Goal: Information Seeking & Learning: Find specific page/section

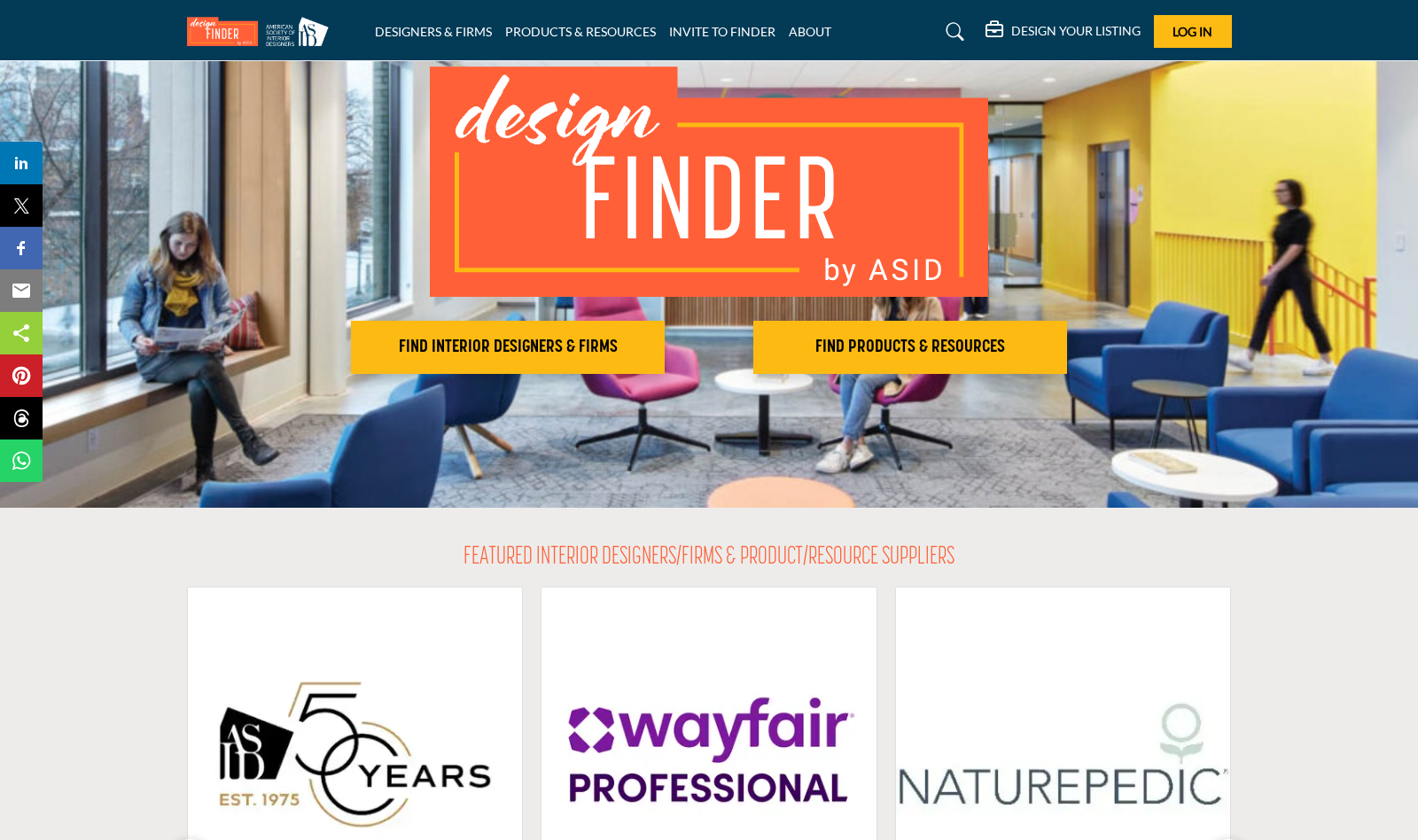
scroll to position [153, 0]
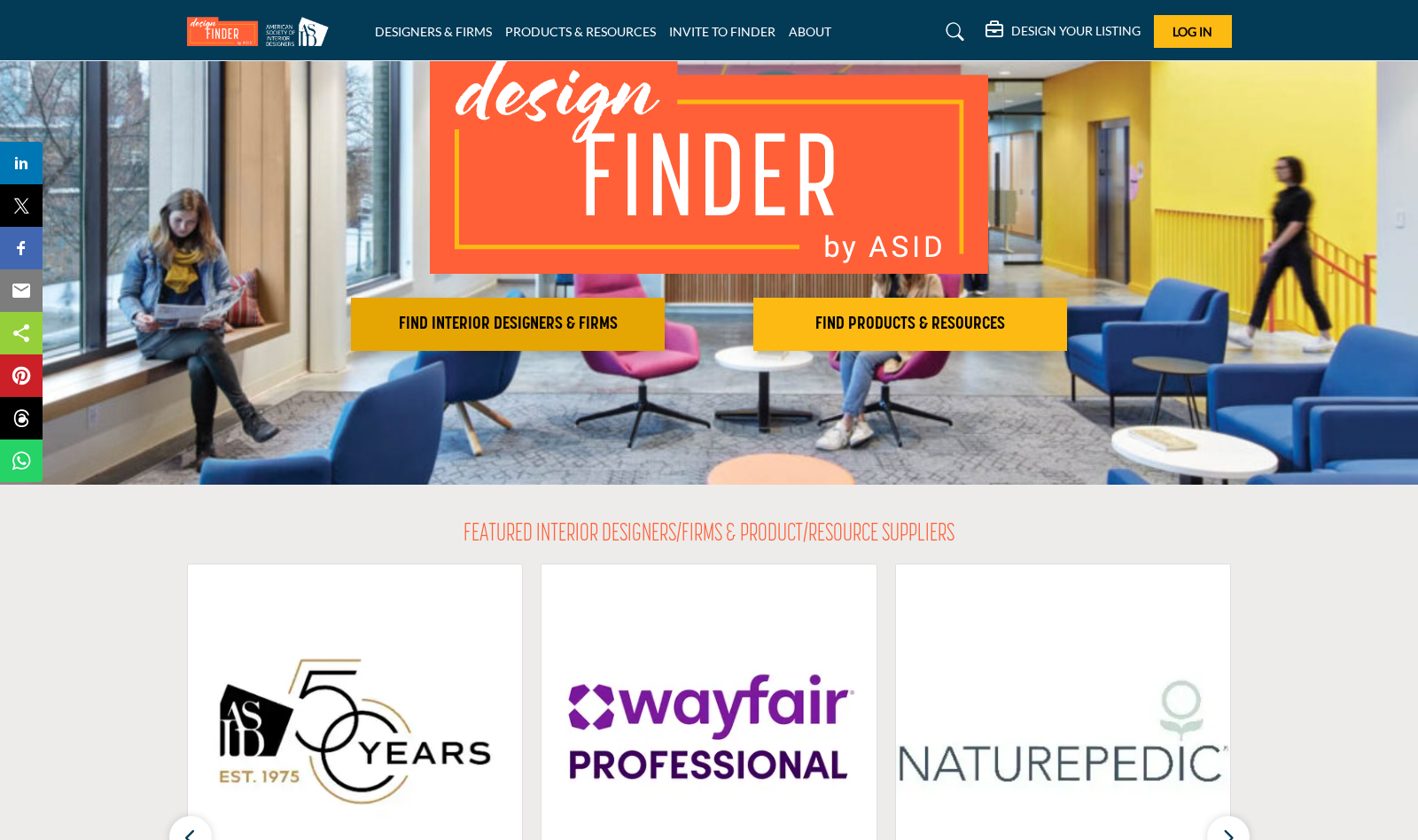
click at [541, 328] on h2 "FIND INTERIOR DESIGNERS & FIRMS" at bounding box center [508, 324] width 304 height 21
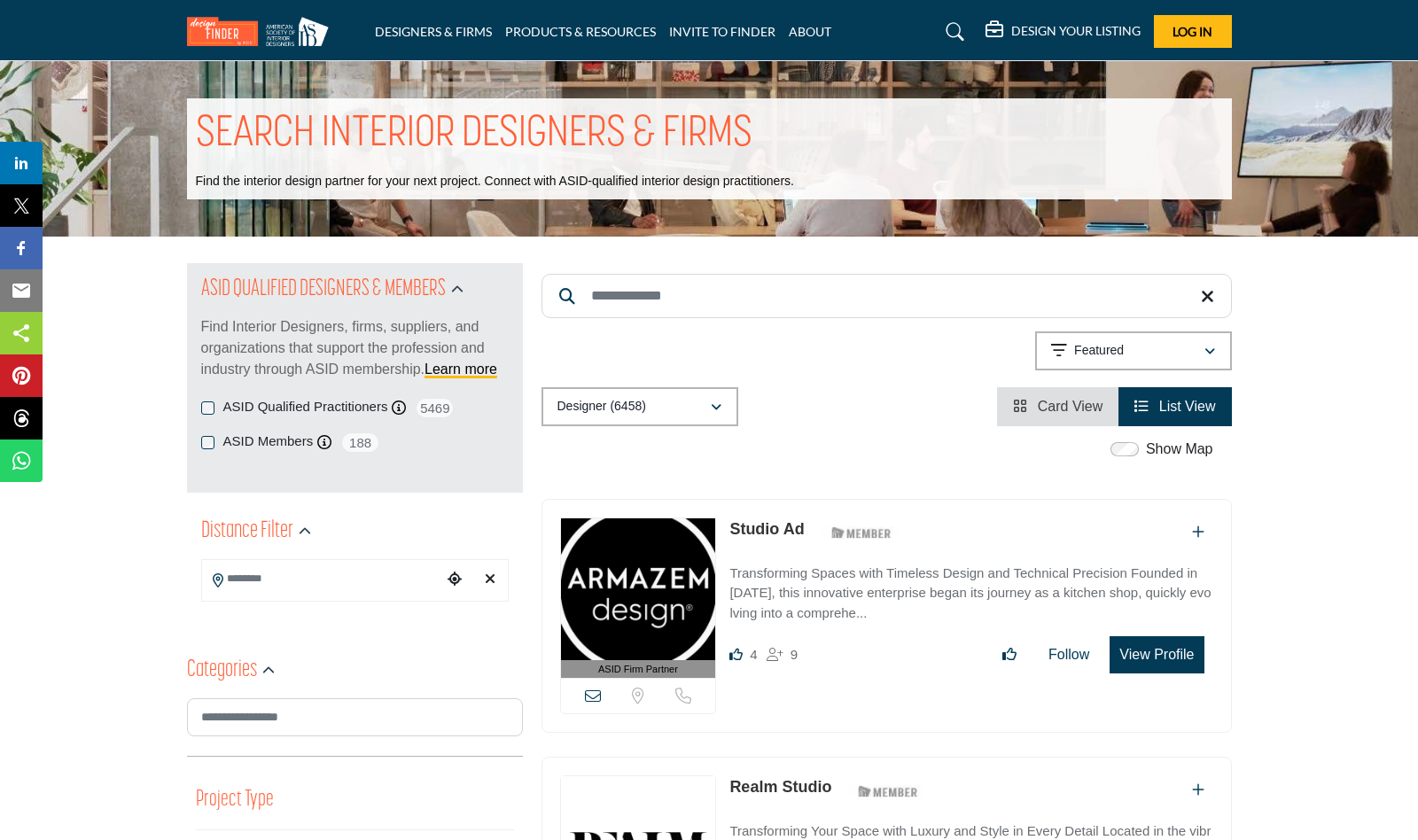
click at [626, 309] on input "Search Keyword" at bounding box center [887, 296] width 691 height 45
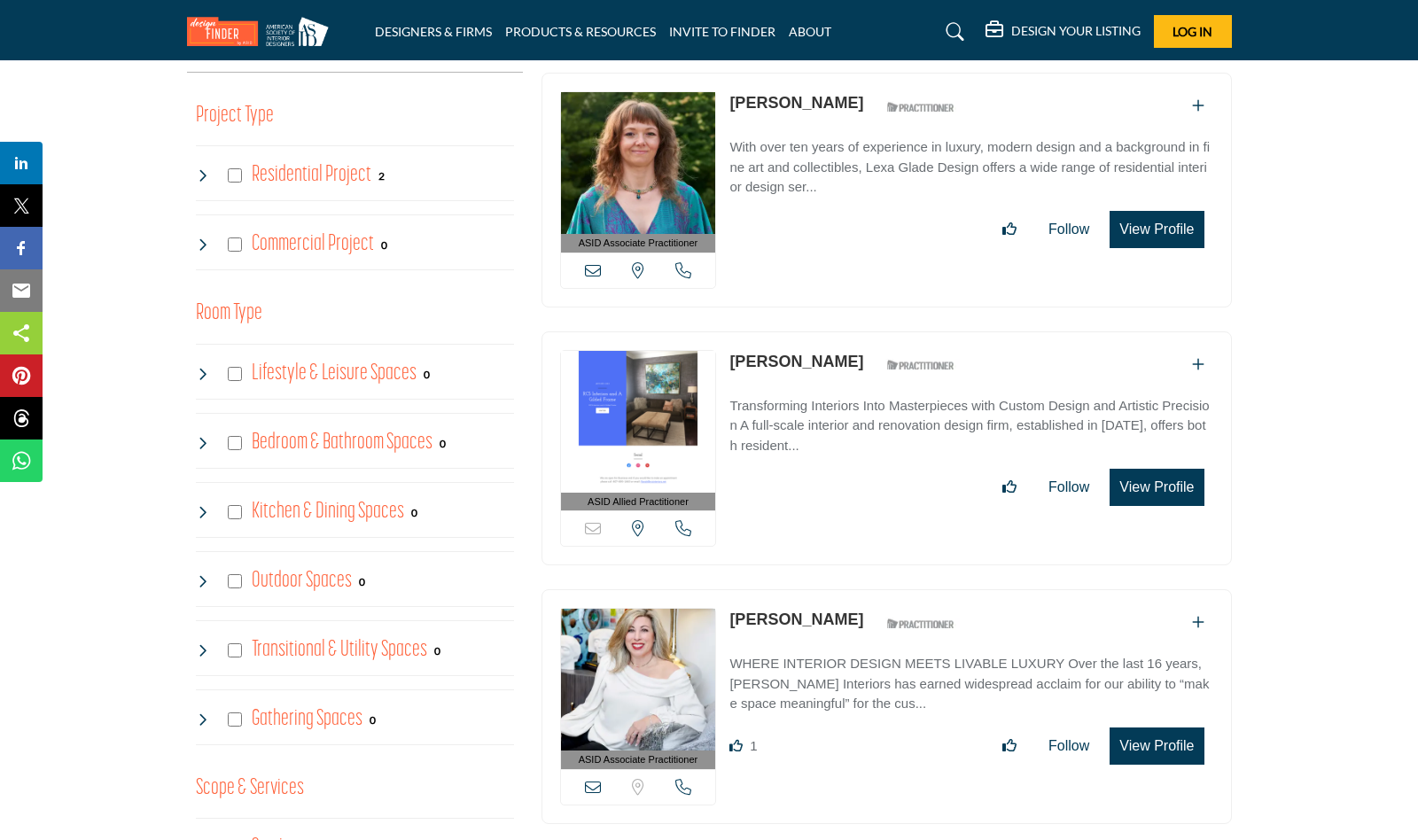
scroll to position [461, 0]
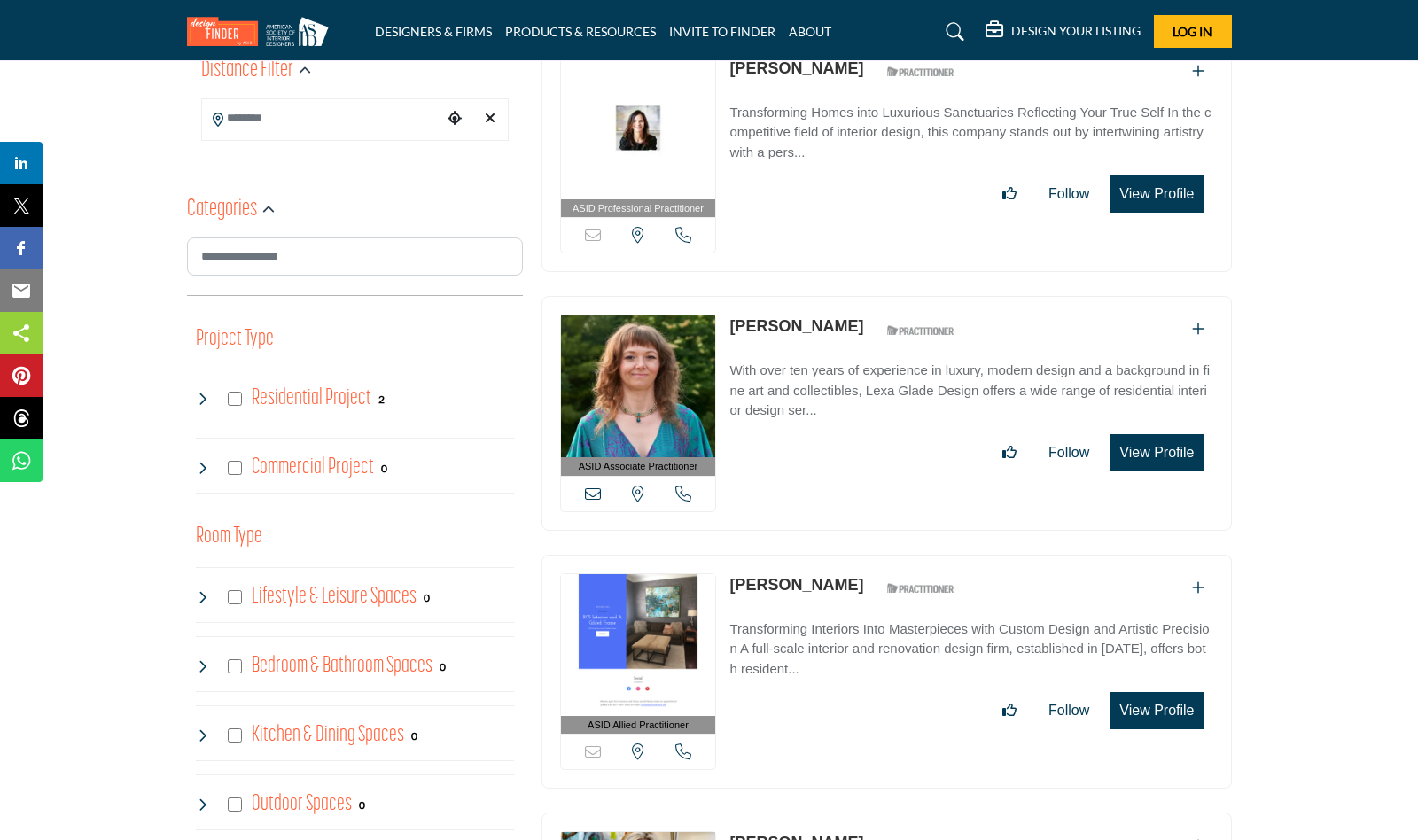
type input "**********"
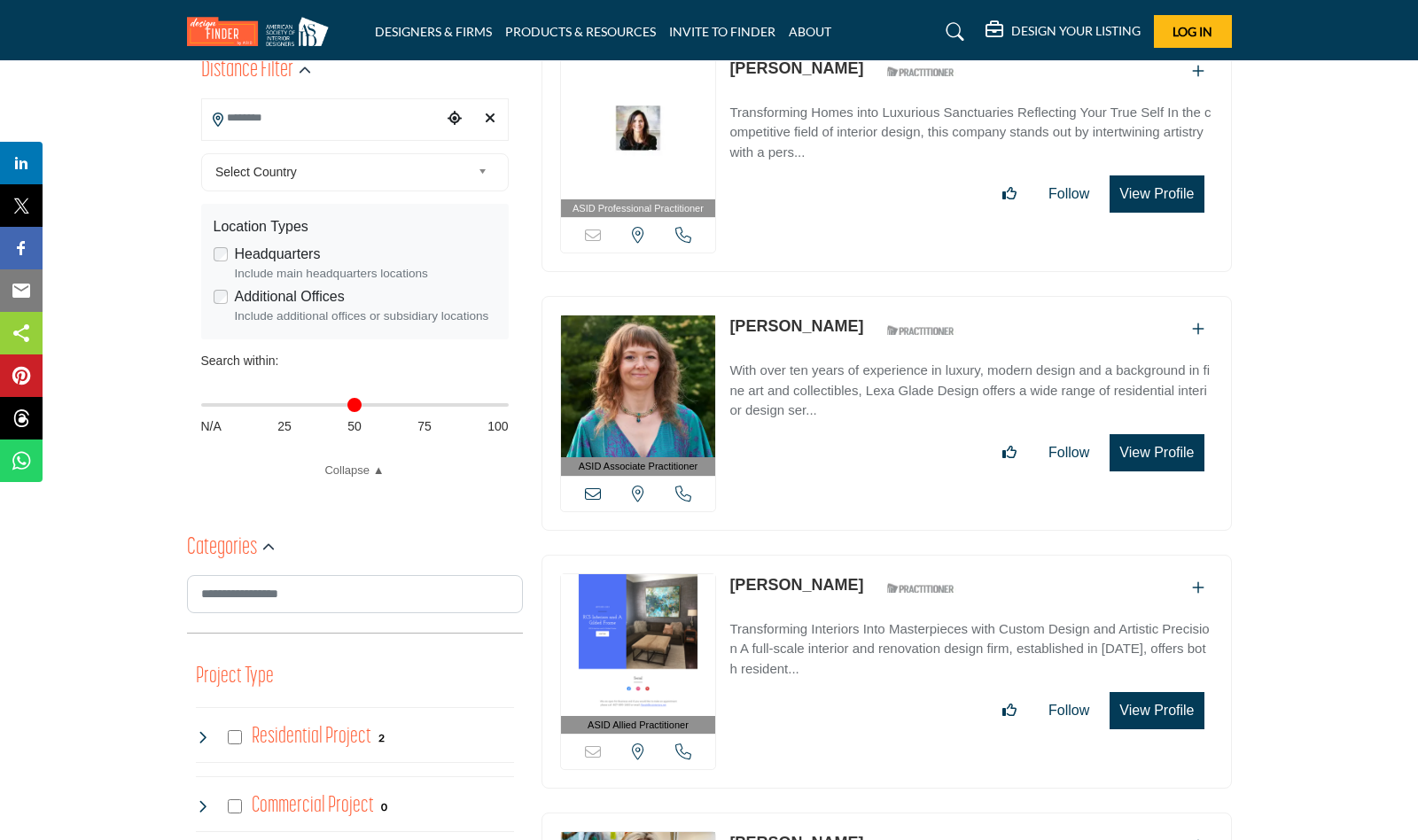
click at [371, 117] on input "Search Location" at bounding box center [322, 119] width 239 height 34
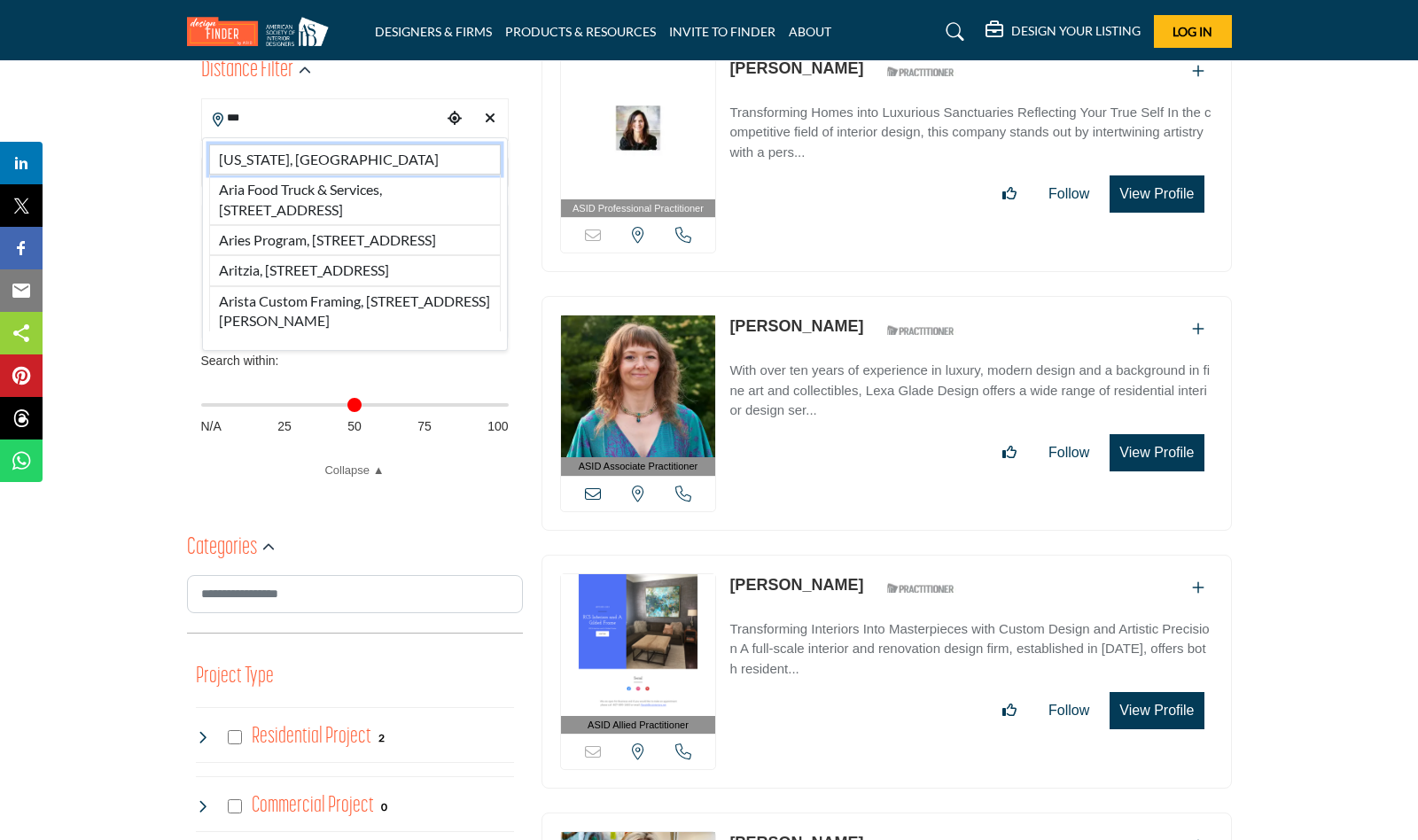
click at [331, 158] on li "Arizona, USA" at bounding box center [355, 159] width 291 height 30
type input "**********"
type input "***"
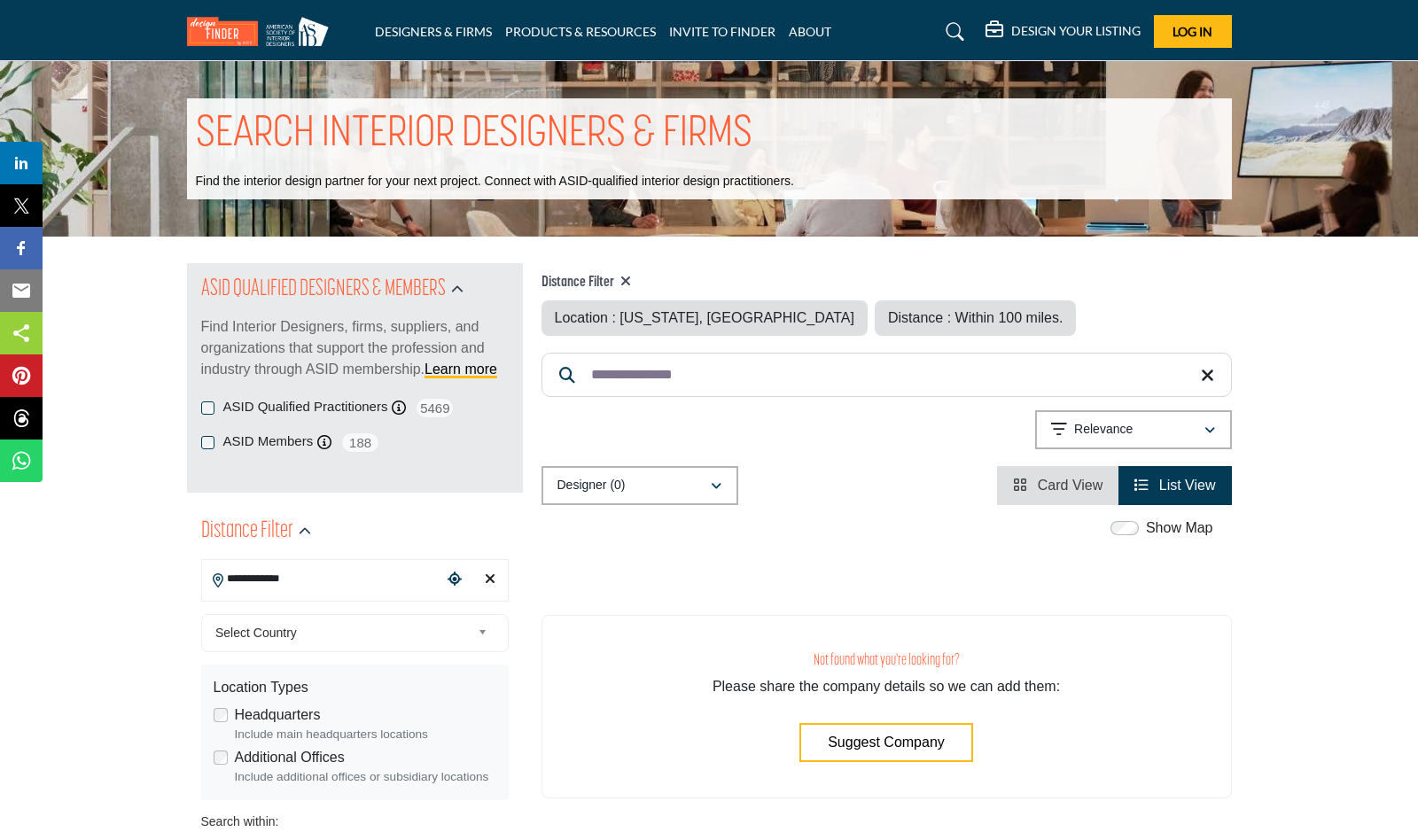
click at [764, 376] on input "**********" at bounding box center [887, 374] width 691 height 45
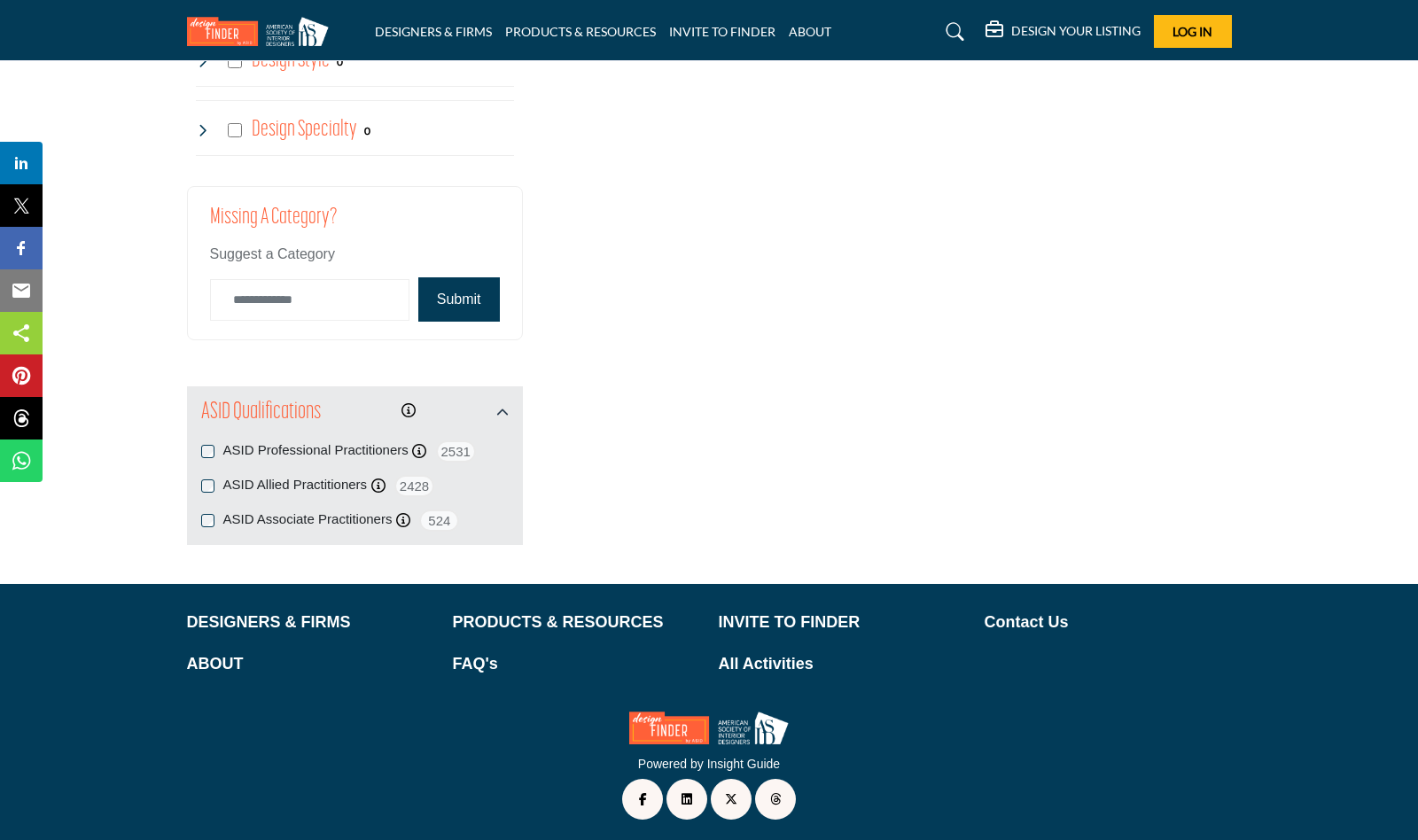
scroll to position [2033, 0]
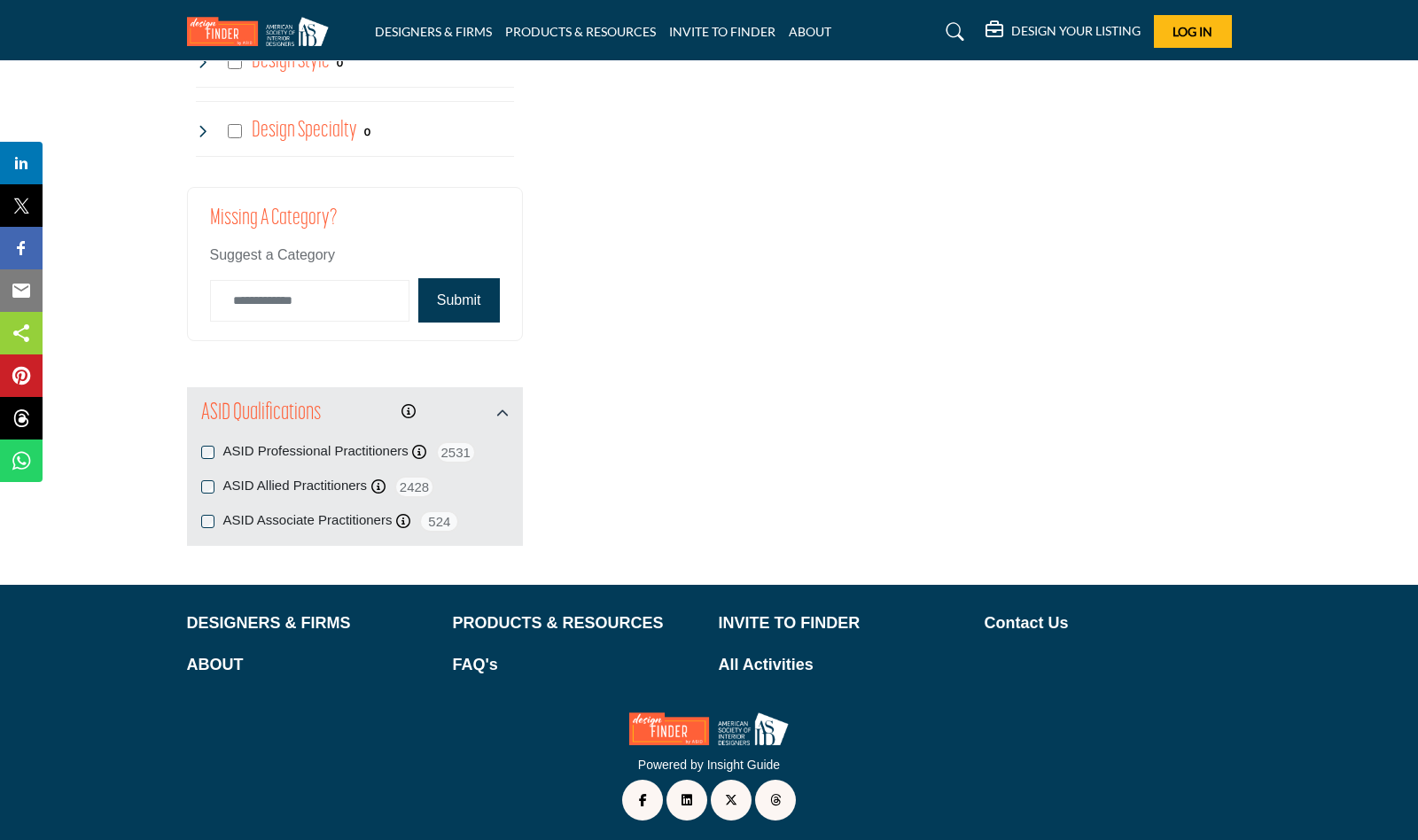
type input "**********"
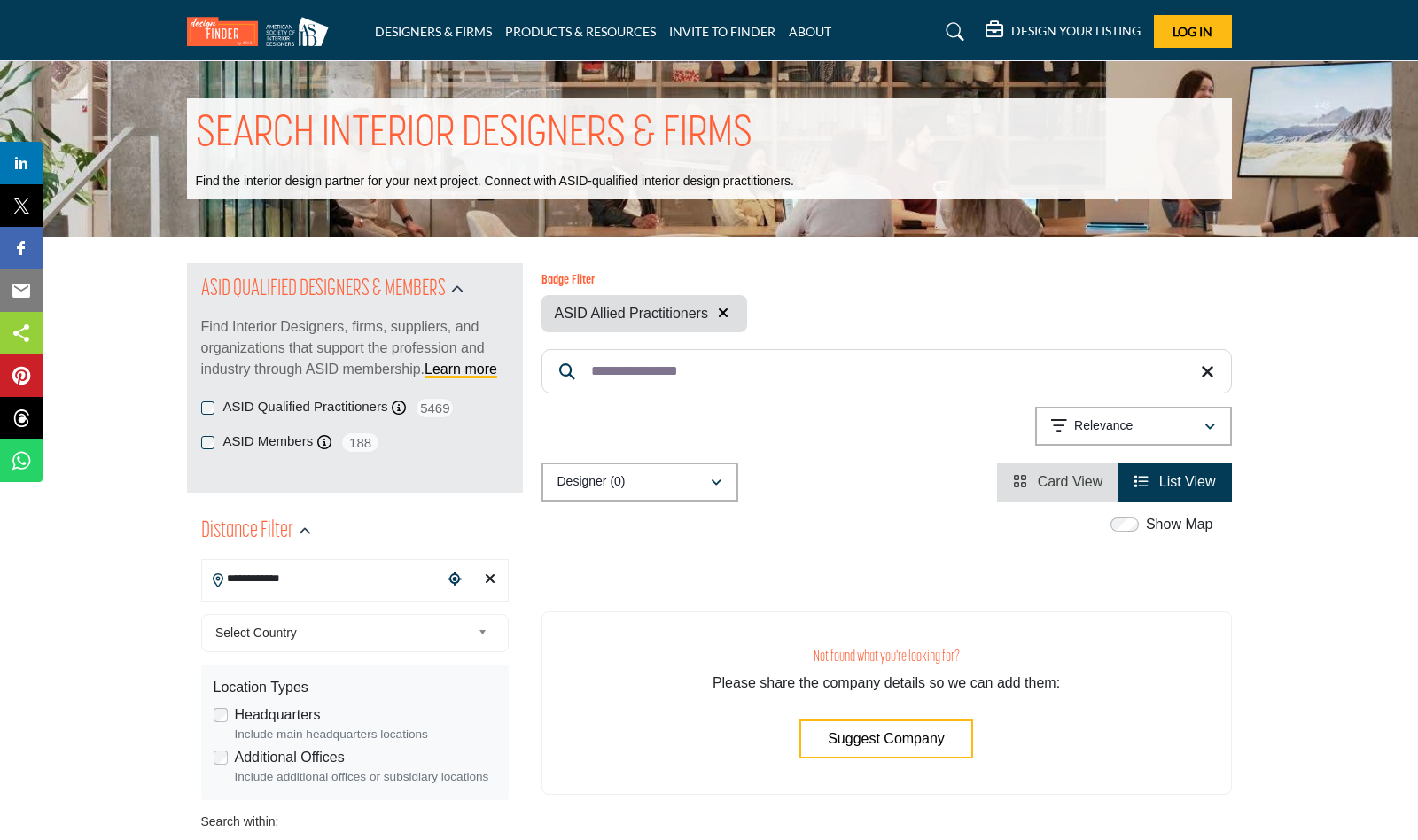
click at [1206, 485] on span "List View" at bounding box center [1188, 482] width 57 height 15
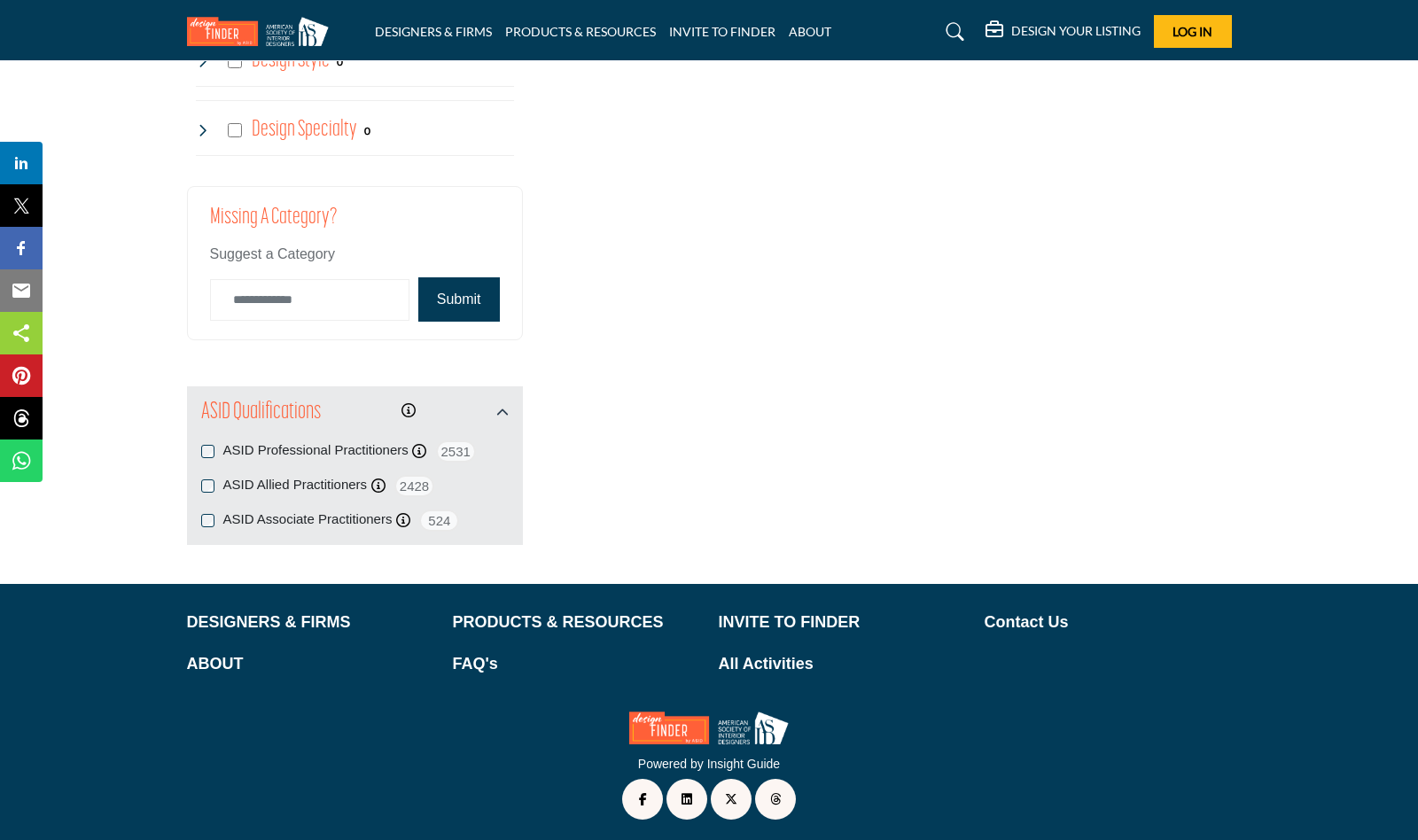
scroll to position [2033, 0]
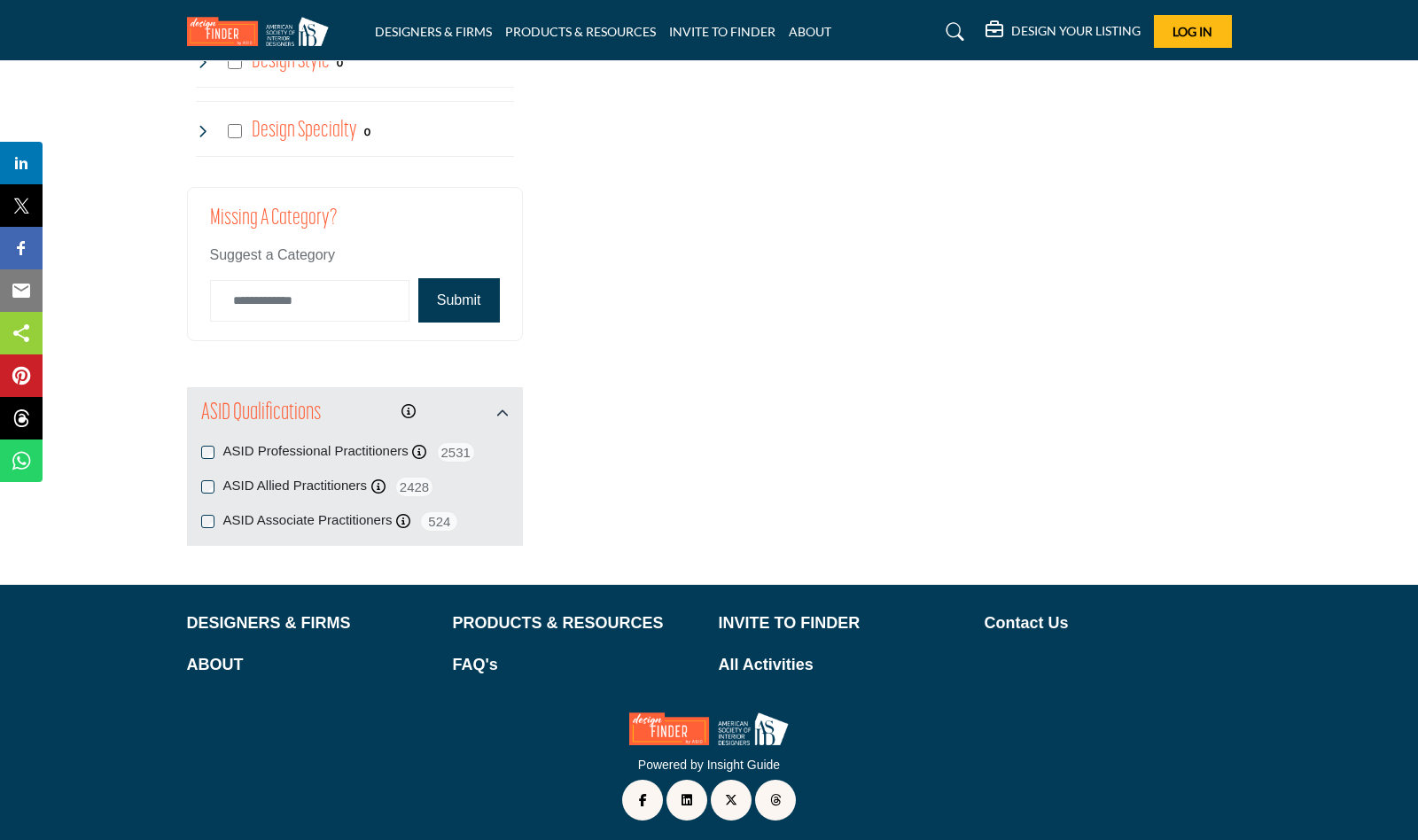
click at [370, 516] on label "ASID Associate Practitioners" at bounding box center [307, 520] width 169 height 20
click at [370, 516] on div "ASID Professional Practitioners ASID Professional Practitioners have successful…" at bounding box center [355, 486] width 307 height 91
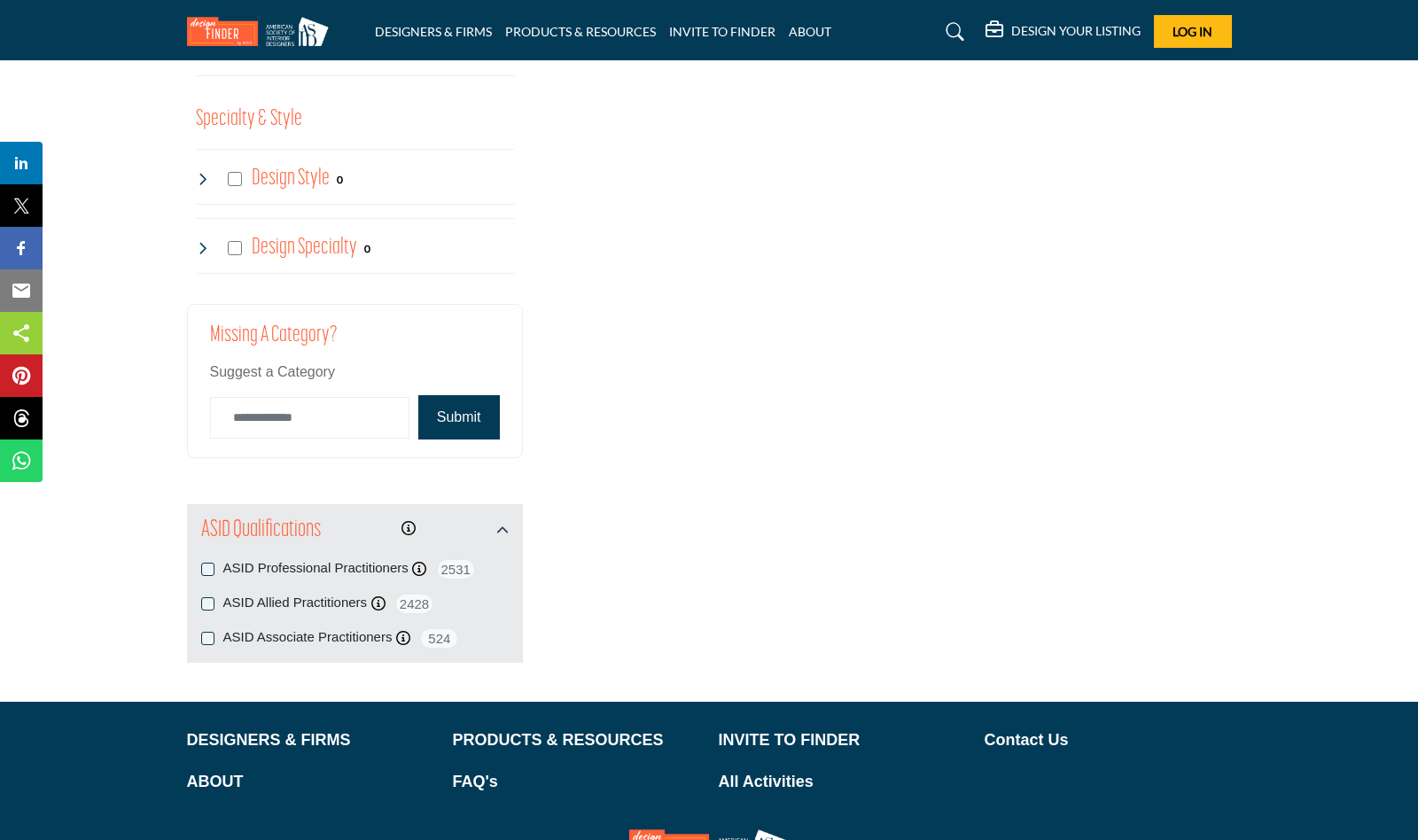
scroll to position [1916, 0]
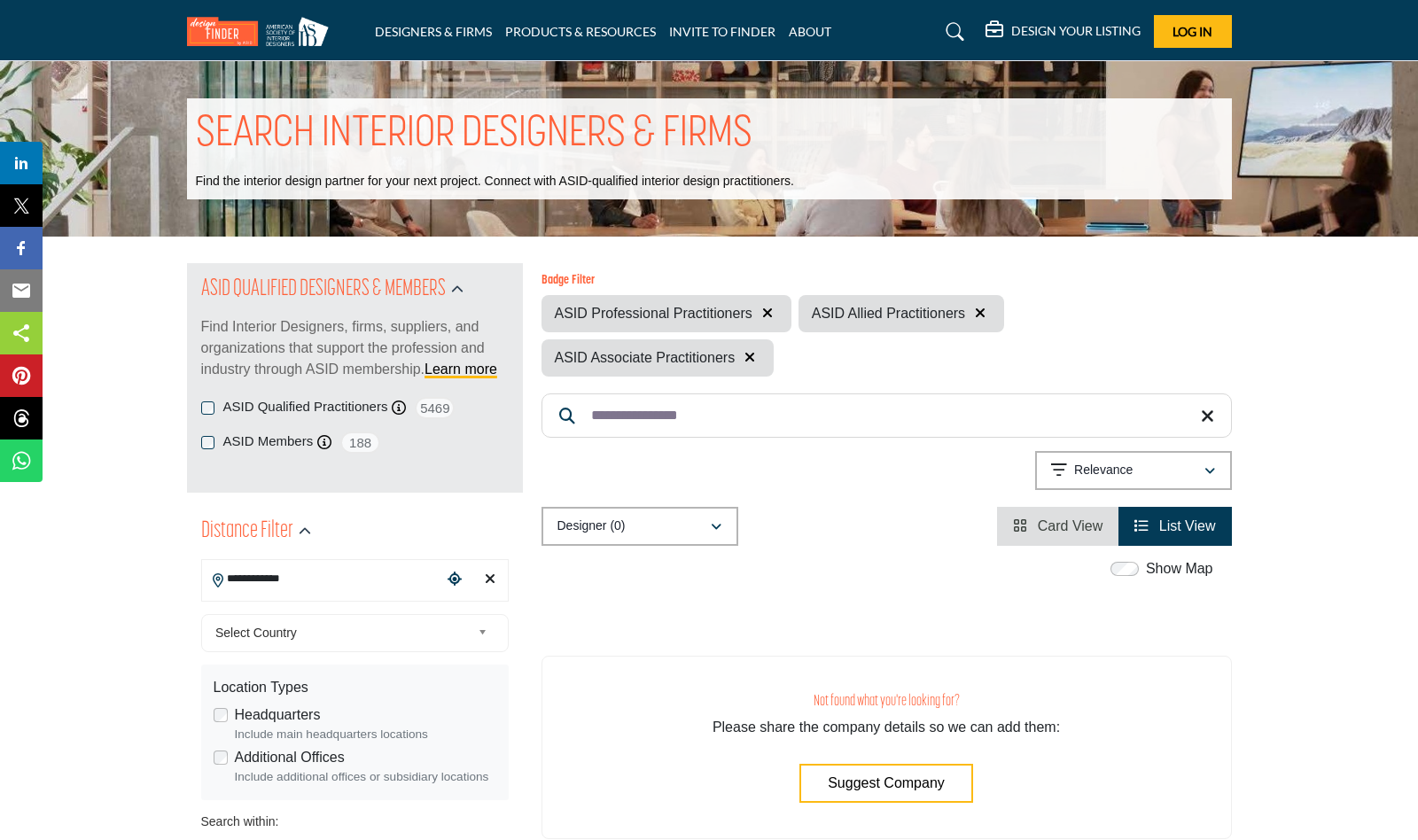
click at [1187, 476] on div "Relevance" at bounding box center [1127, 470] width 153 height 21
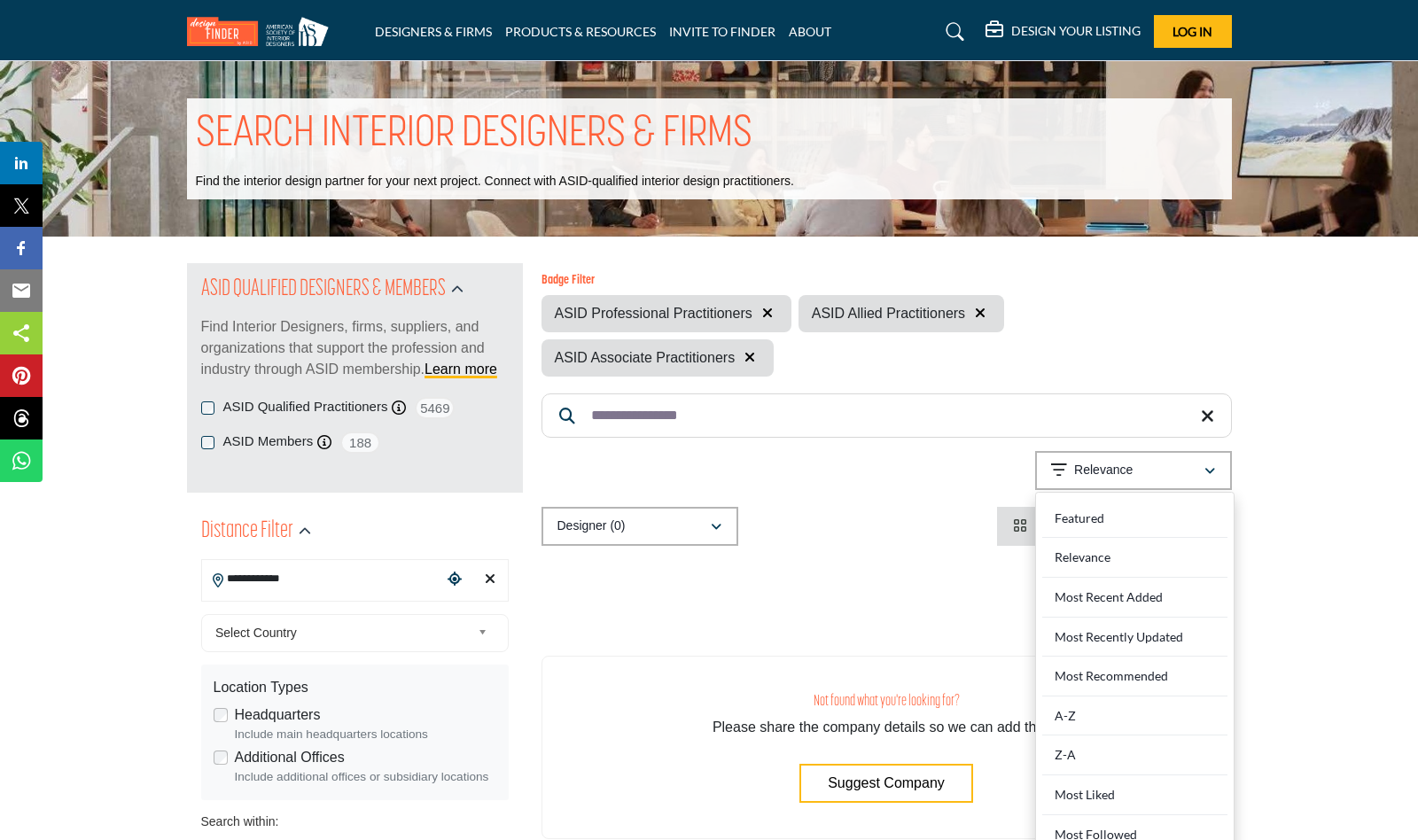
click at [1146, 332] on div "ASID Professional Practitioners ASID Allied Practitioners ASID Associate Practi…" at bounding box center [887, 336] width 691 height 82
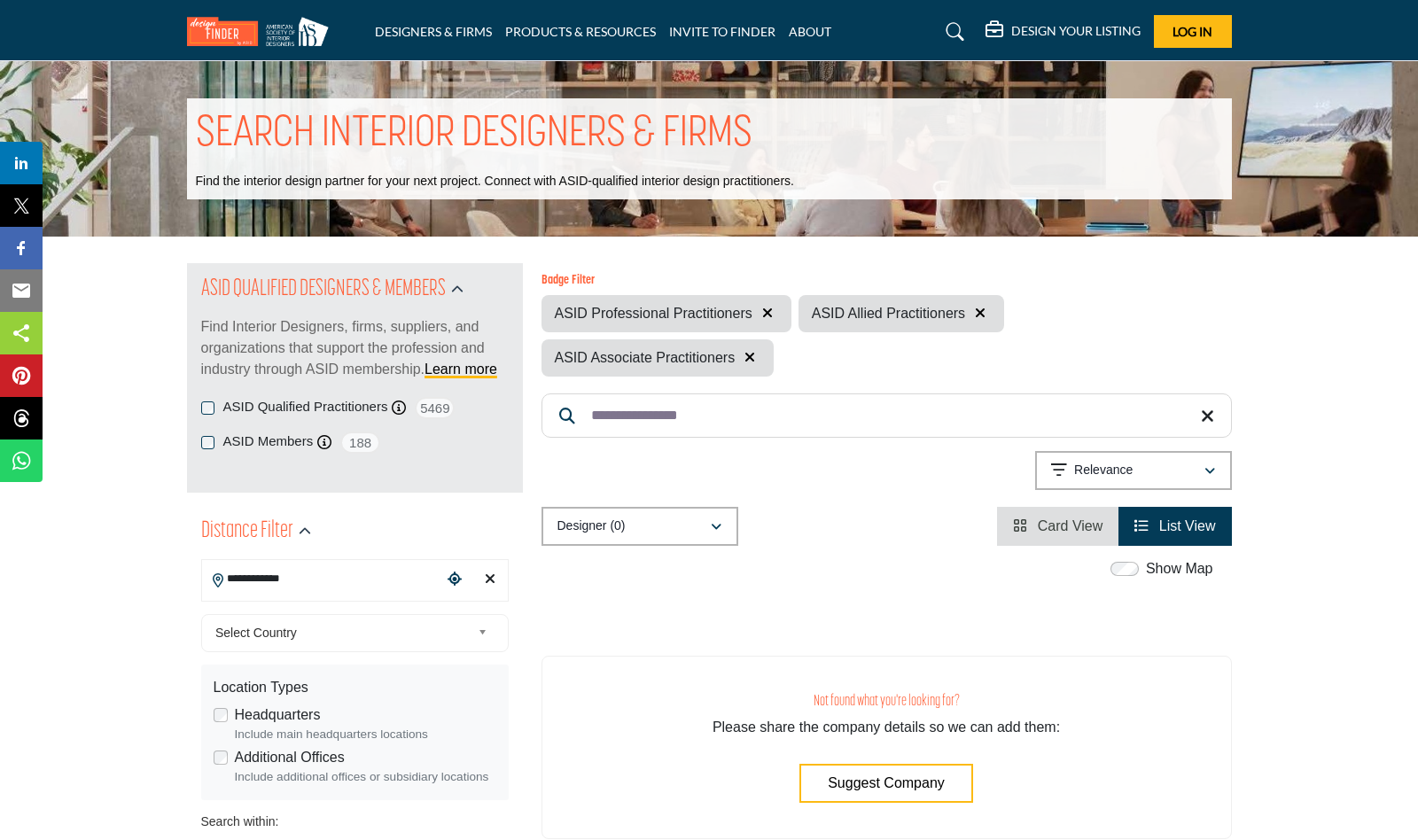
click at [714, 526] on icon "button" at bounding box center [715, 526] width 10 height 12
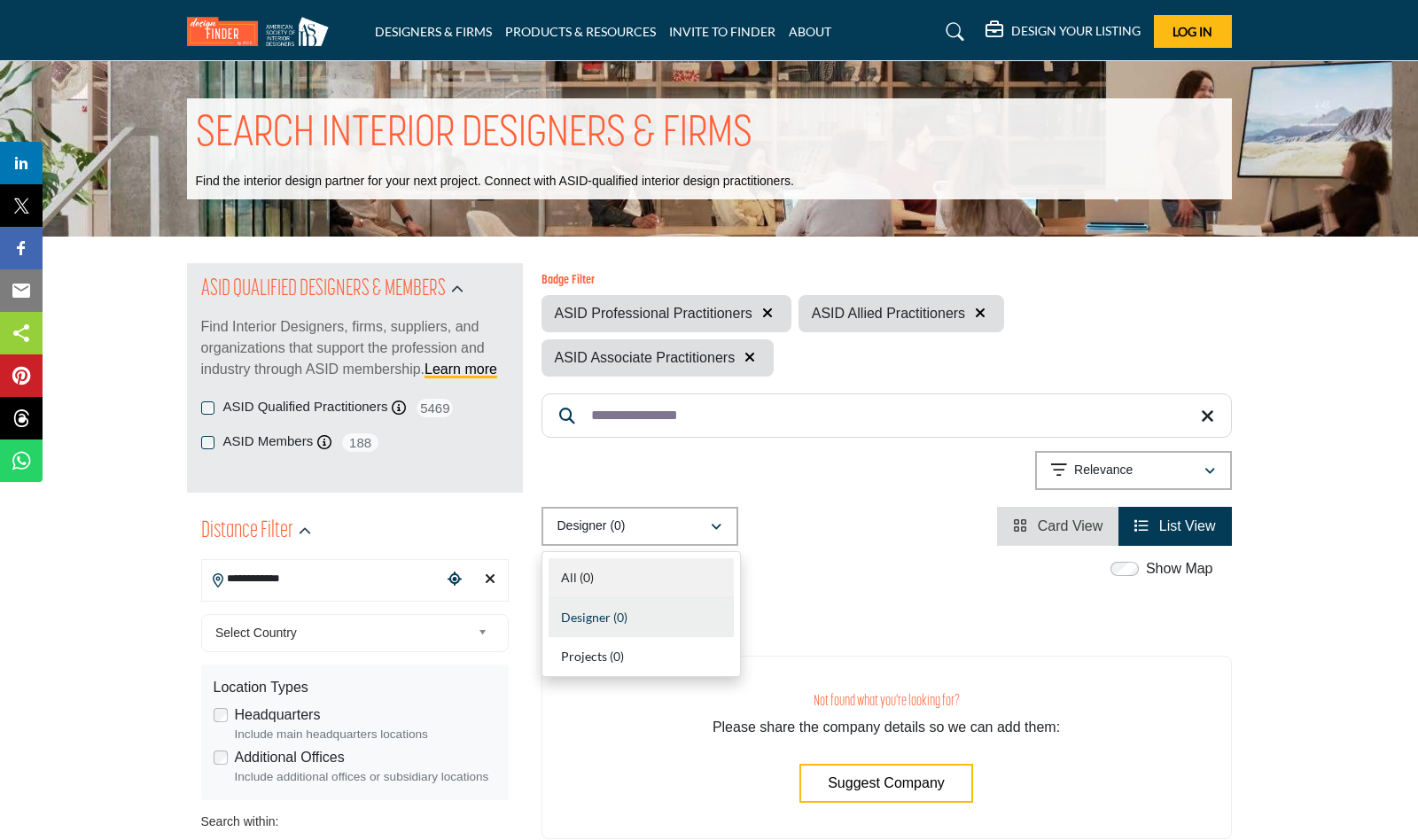
click at [669, 571] on div "All (0)" at bounding box center [640, 578] width 185 height 40
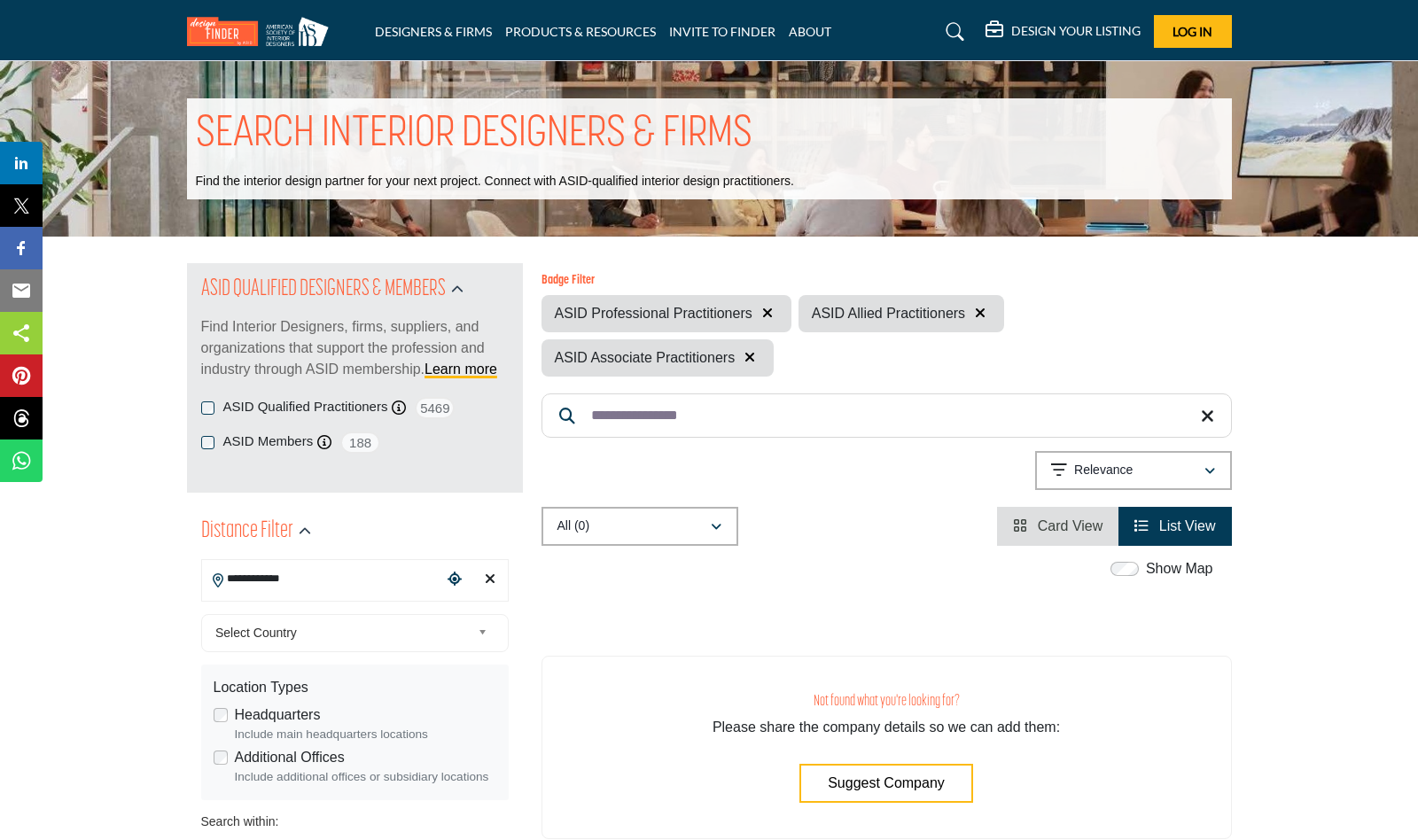
click at [695, 531] on div "All (0)" at bounding box center [634, 526] width 153 height 21
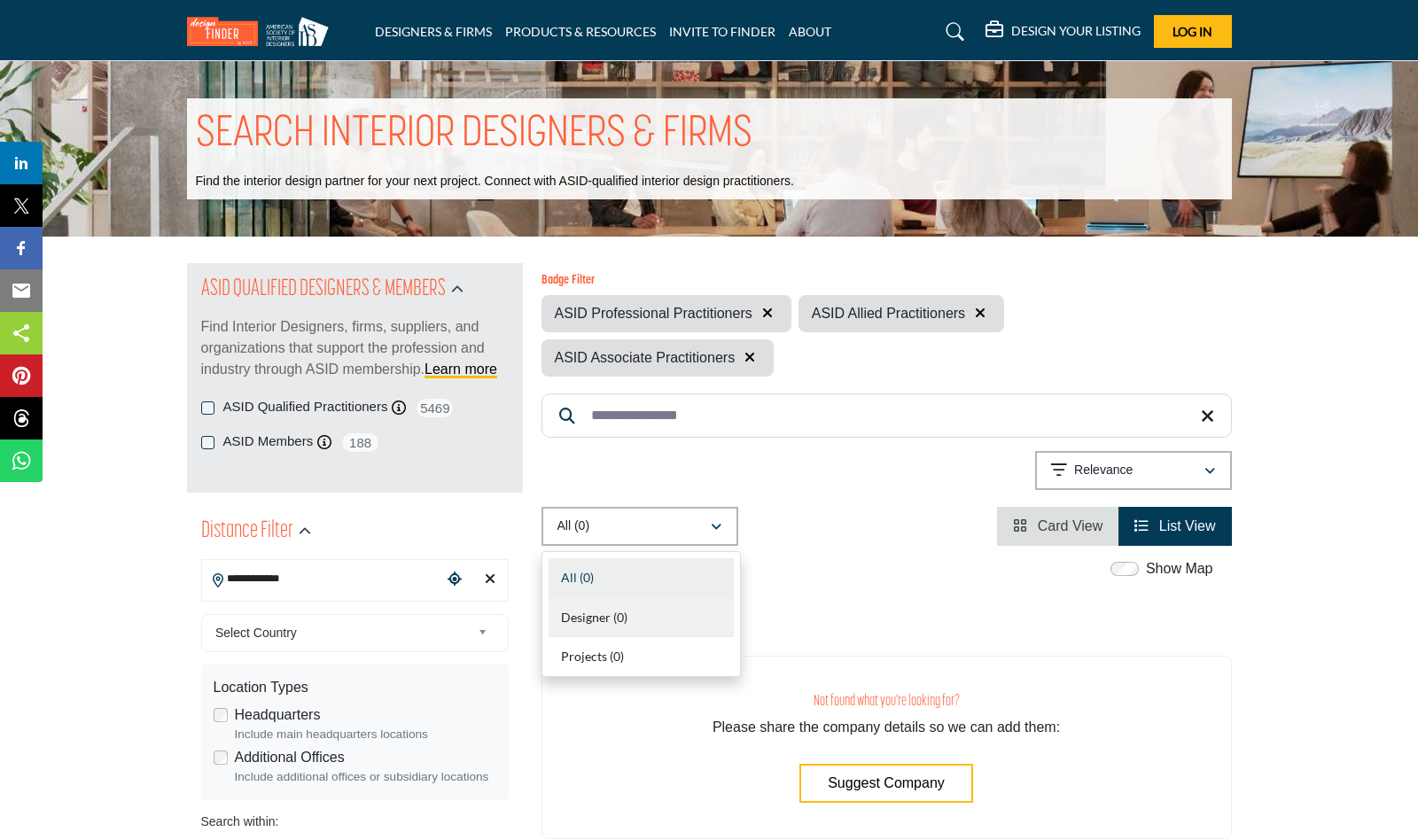
click at [668, 617] on div "Designer (0)" at bounding box center [640, 618] width 185 height 40
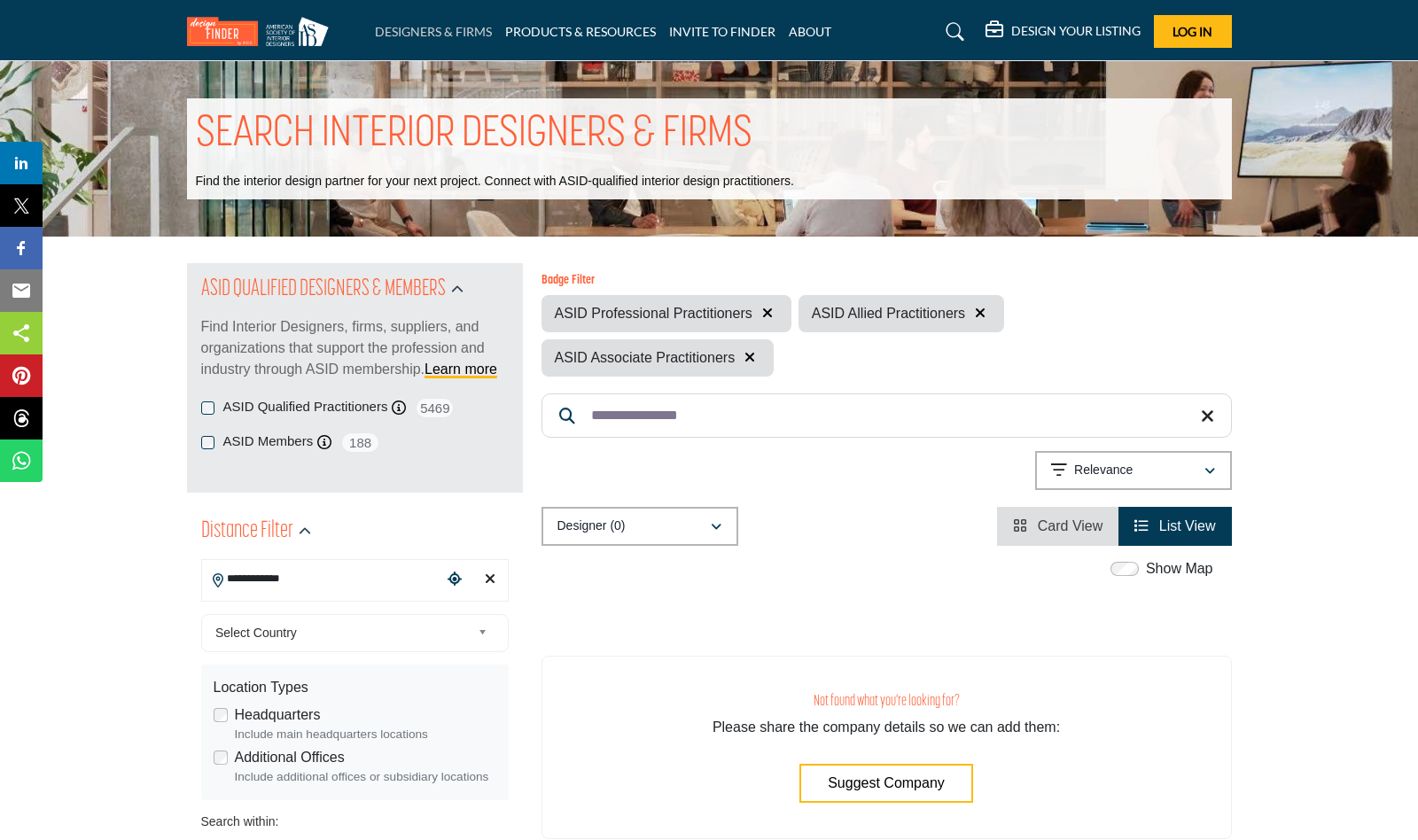
click at [466, 27] on link "DESIGNERS & FIRMS" at bounding box center [433, 31] width 117 height 15
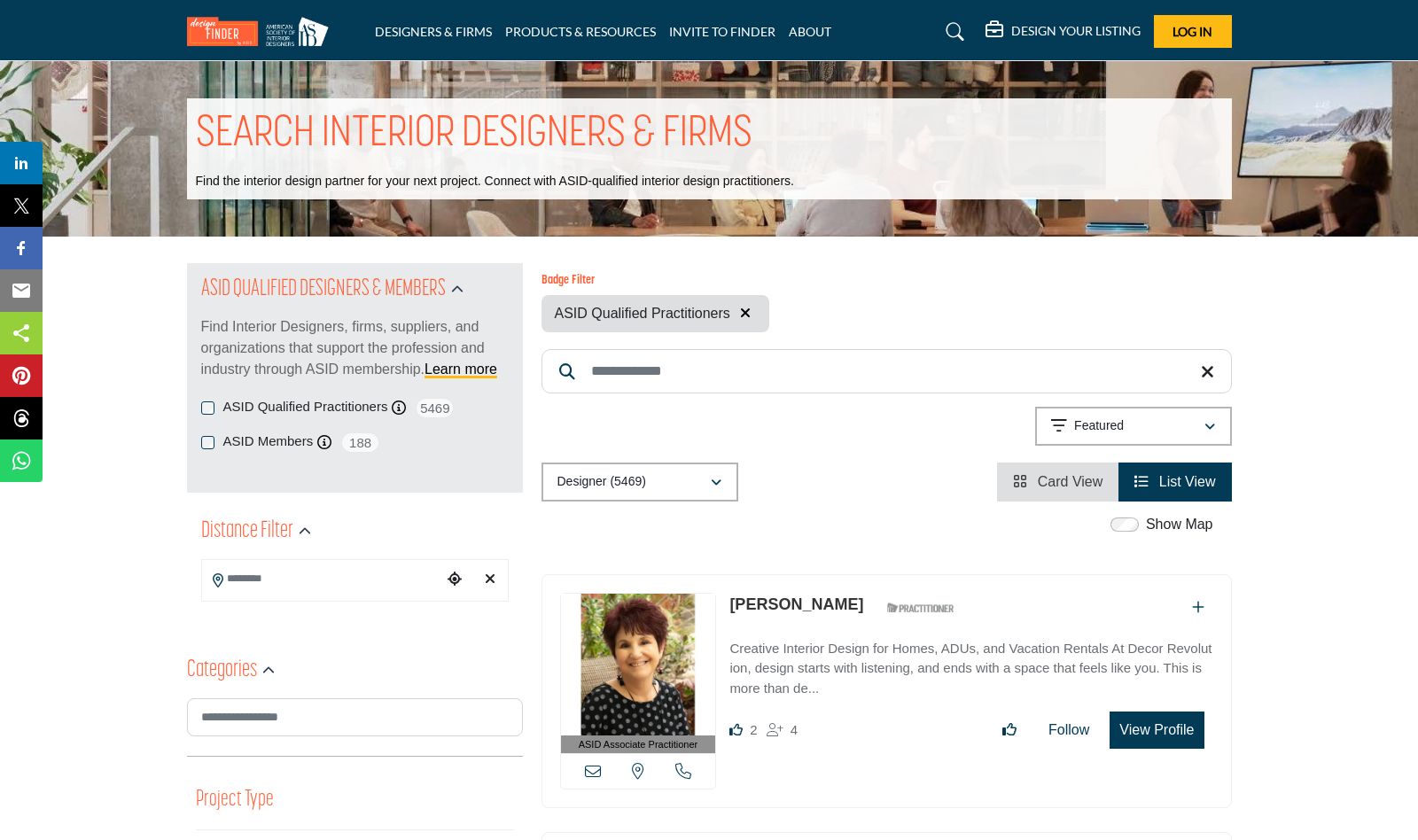
click at [703, 378] on input "Search Keyword" at bounding box center [887, 371] width 691 height 45
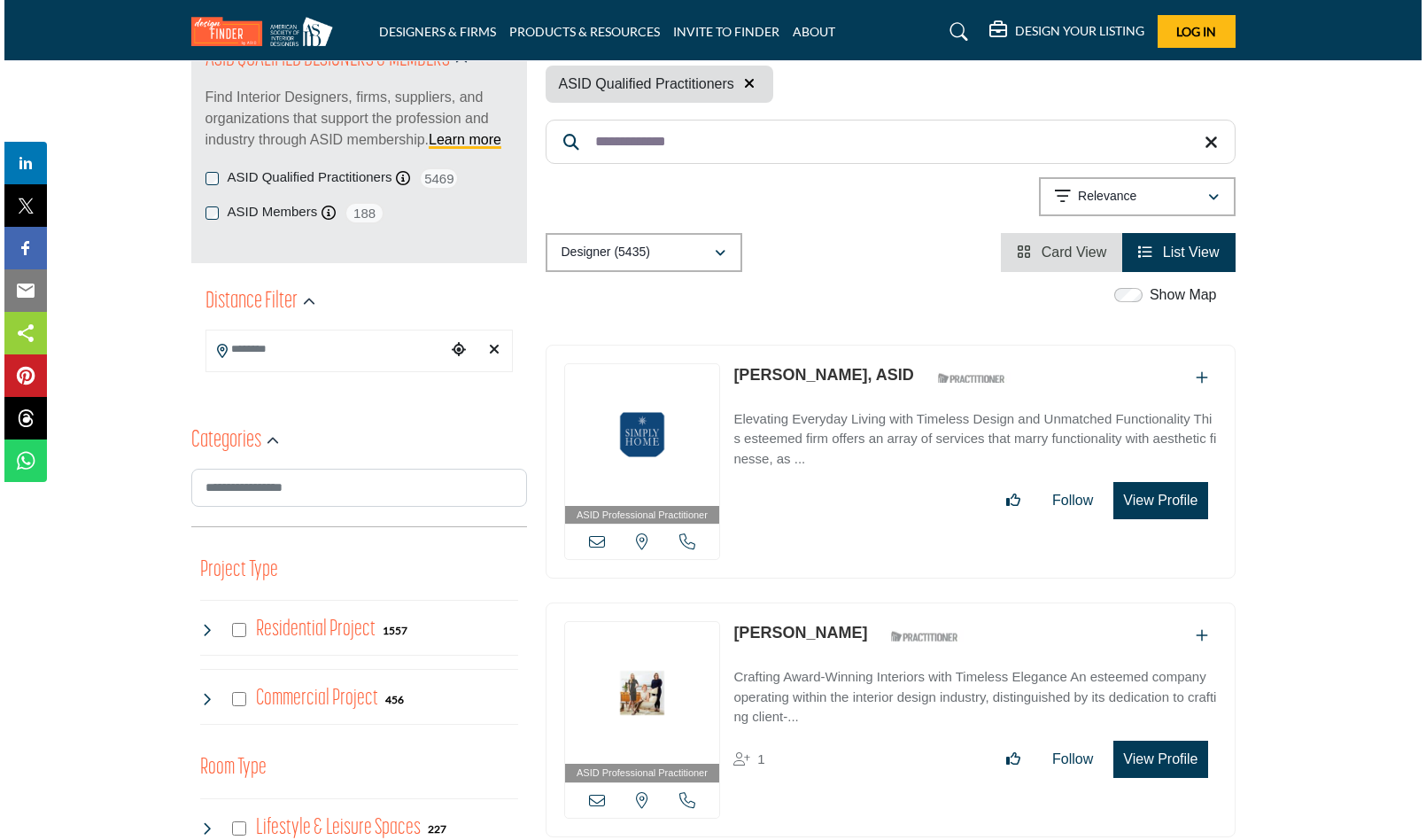
scroll to position [242, 0]
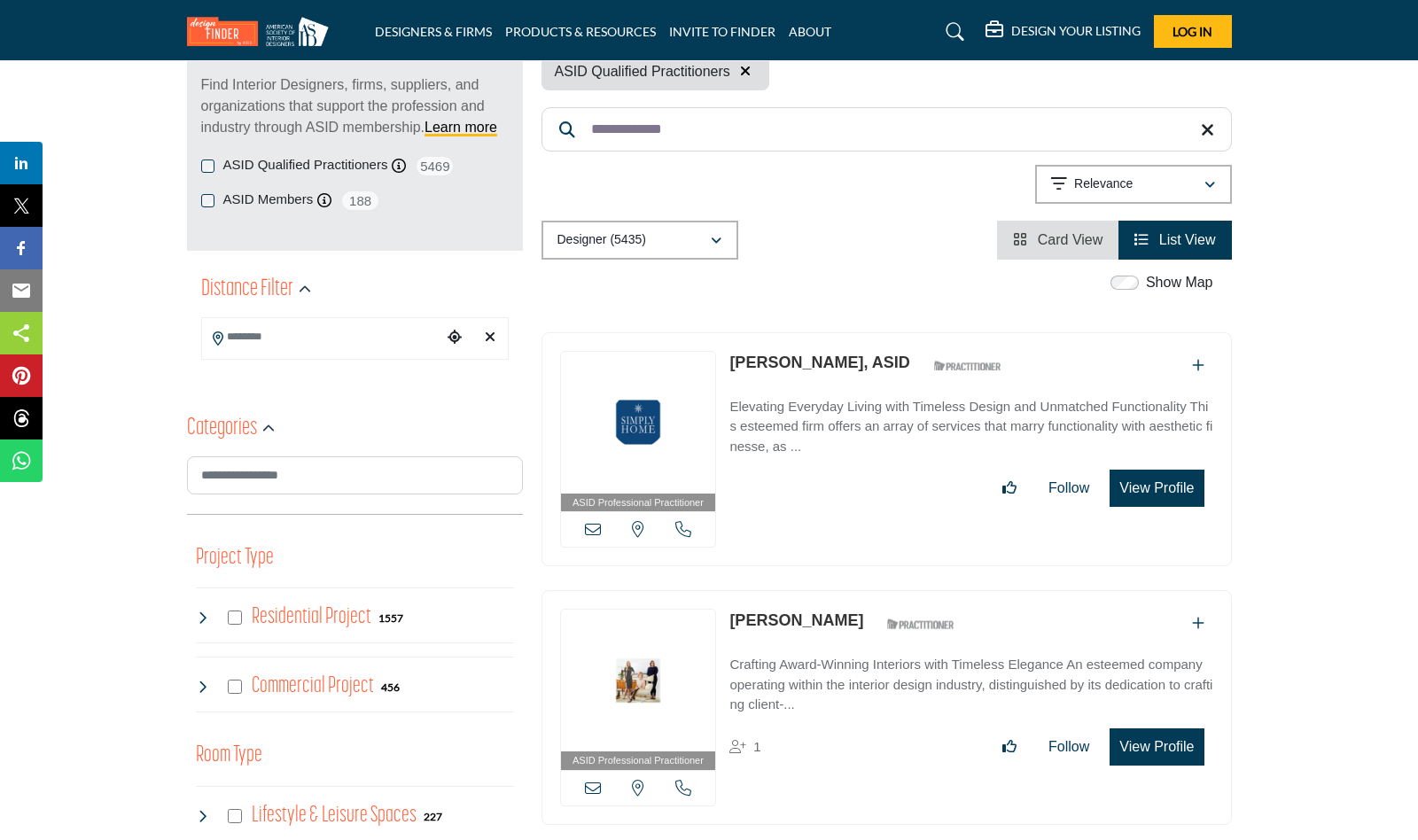
type input "**********"
click at [1147, 481] on button "View Profile" at bounding box center [1156, 487] width 94 height 37
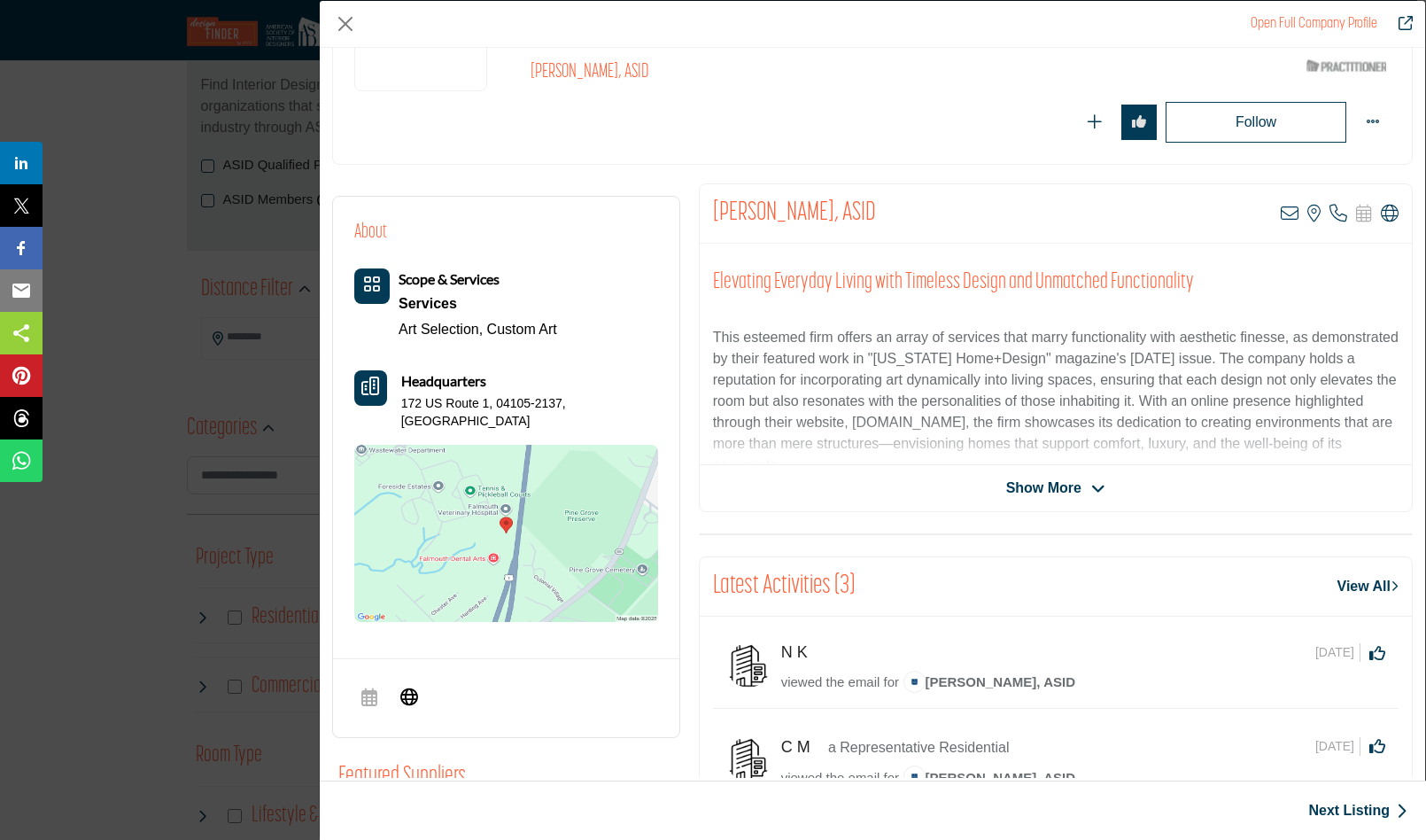
scroll to position [206, 0]
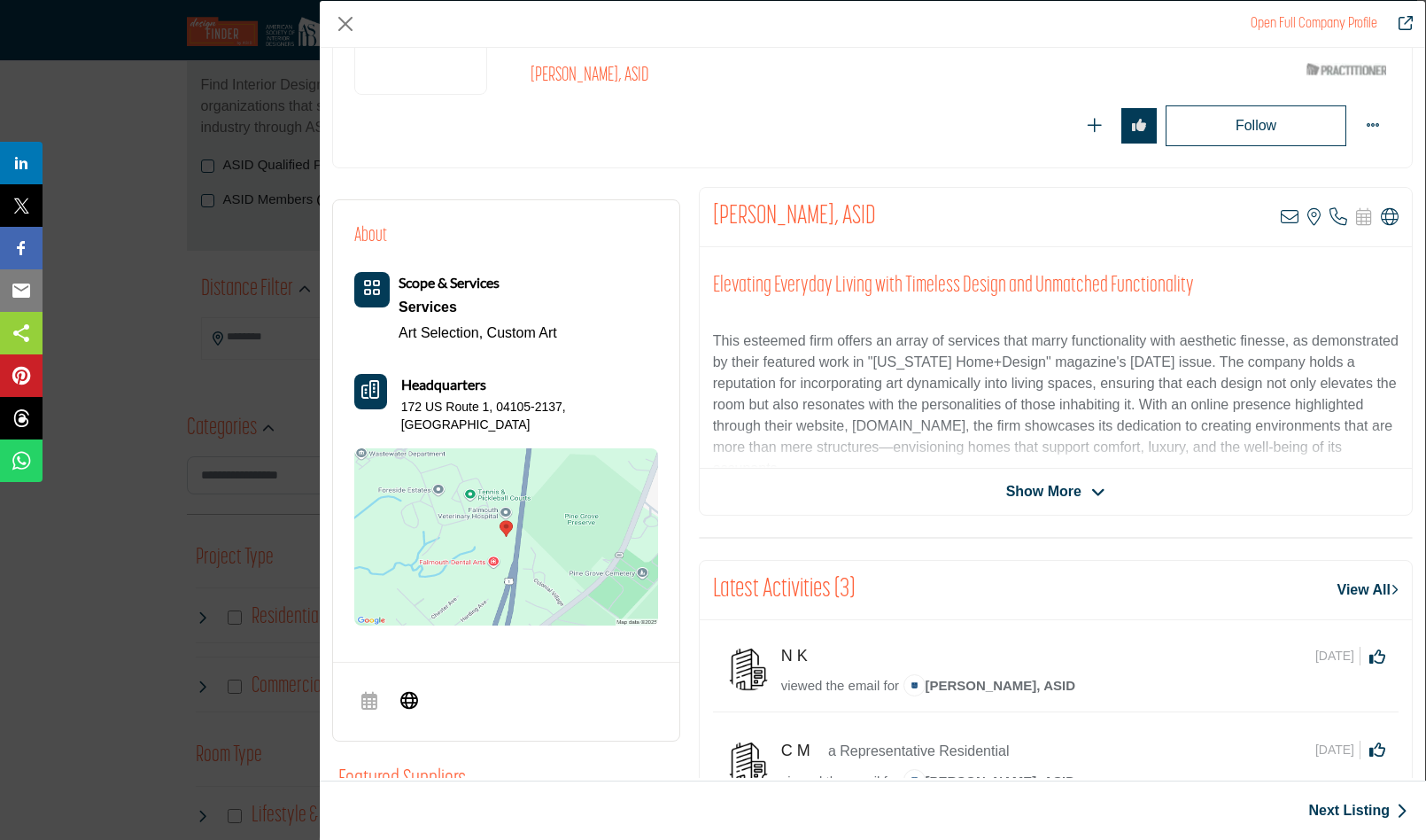
click at [1093, 487] on icon "Company Data Modal" at bounding box center [1098, 492] width 14 height 16
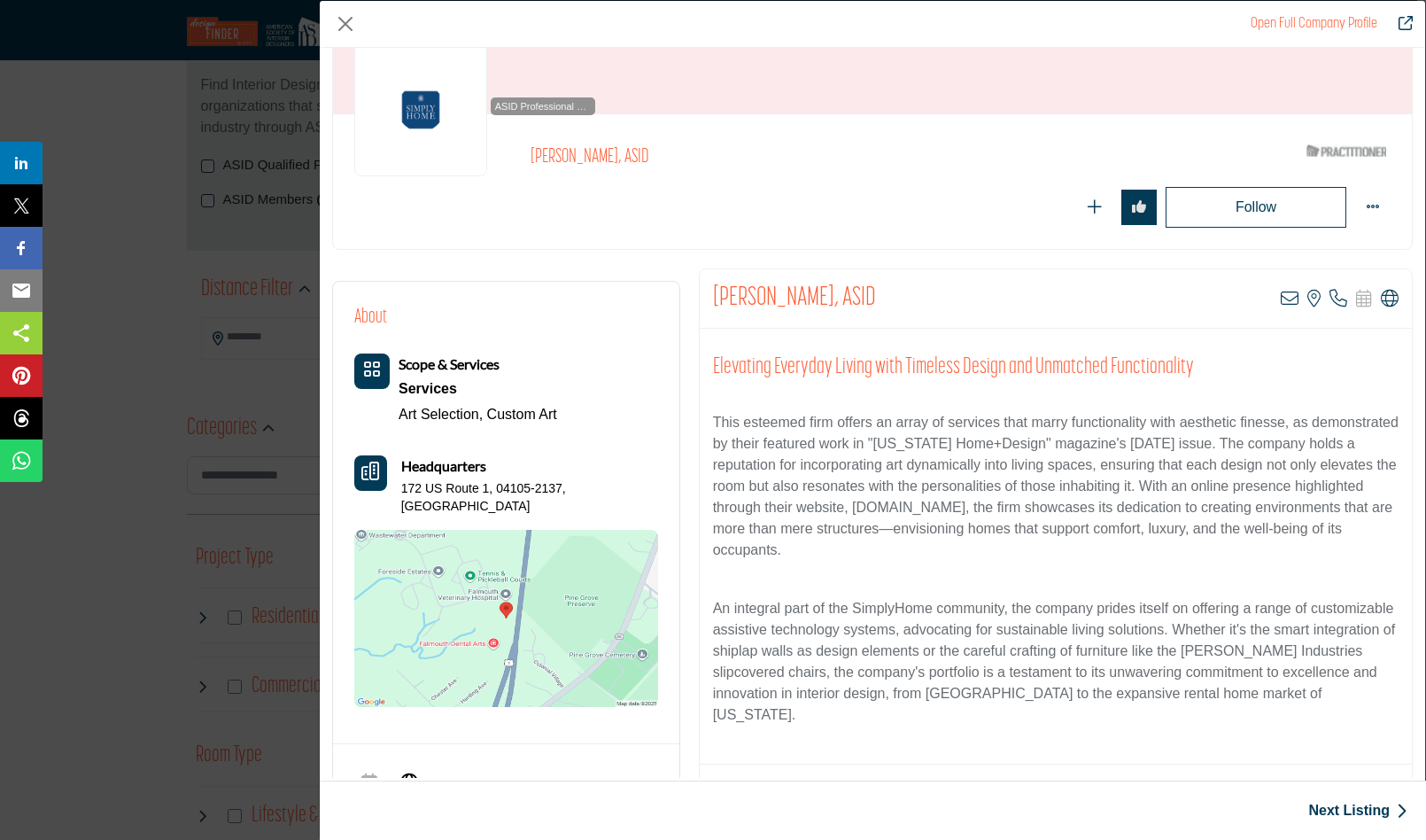
scroll to position [118, 0]
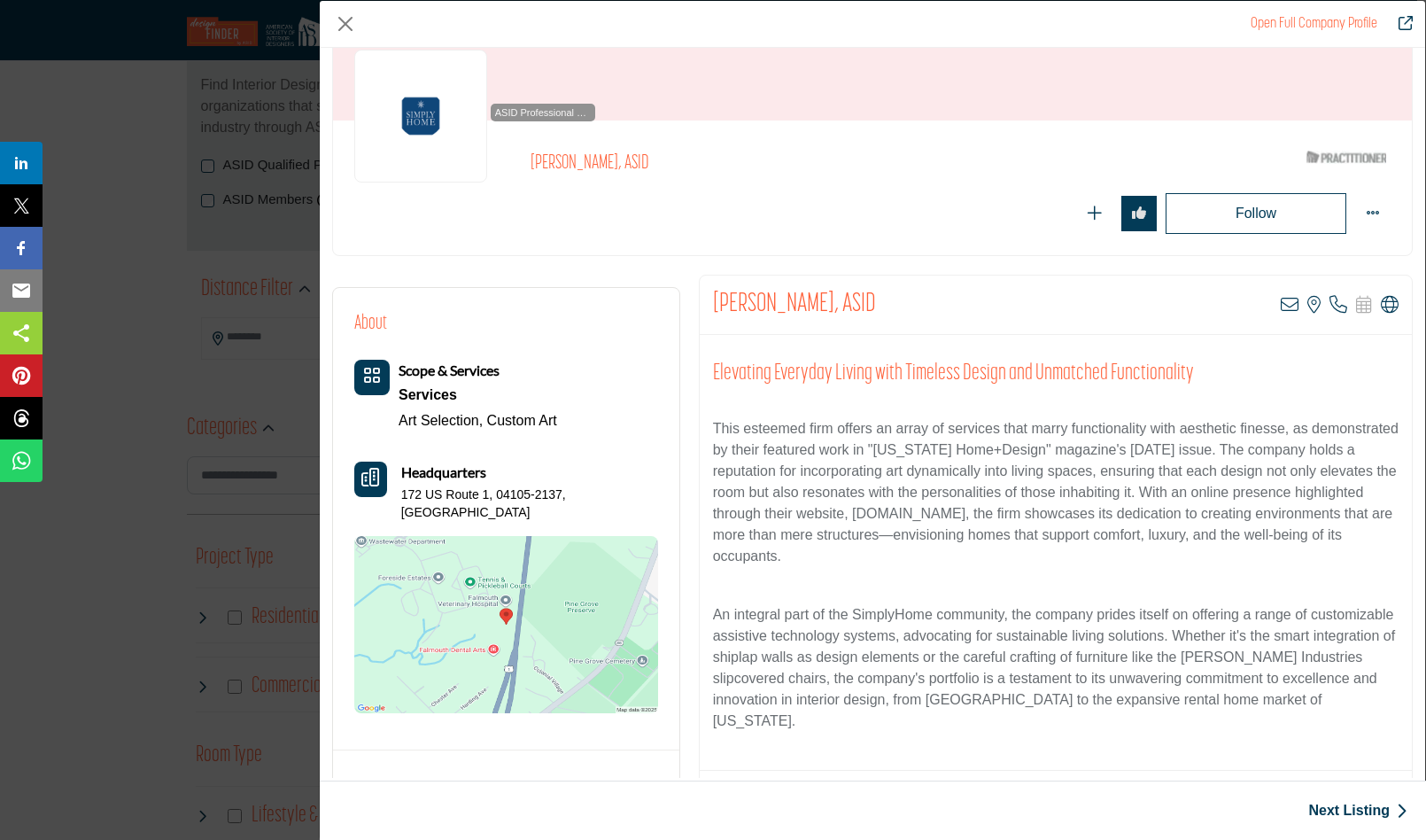
click at [1298, 22] on link "Open Full Company Profile" at bounding box center [1314, 24] width 127 height 14
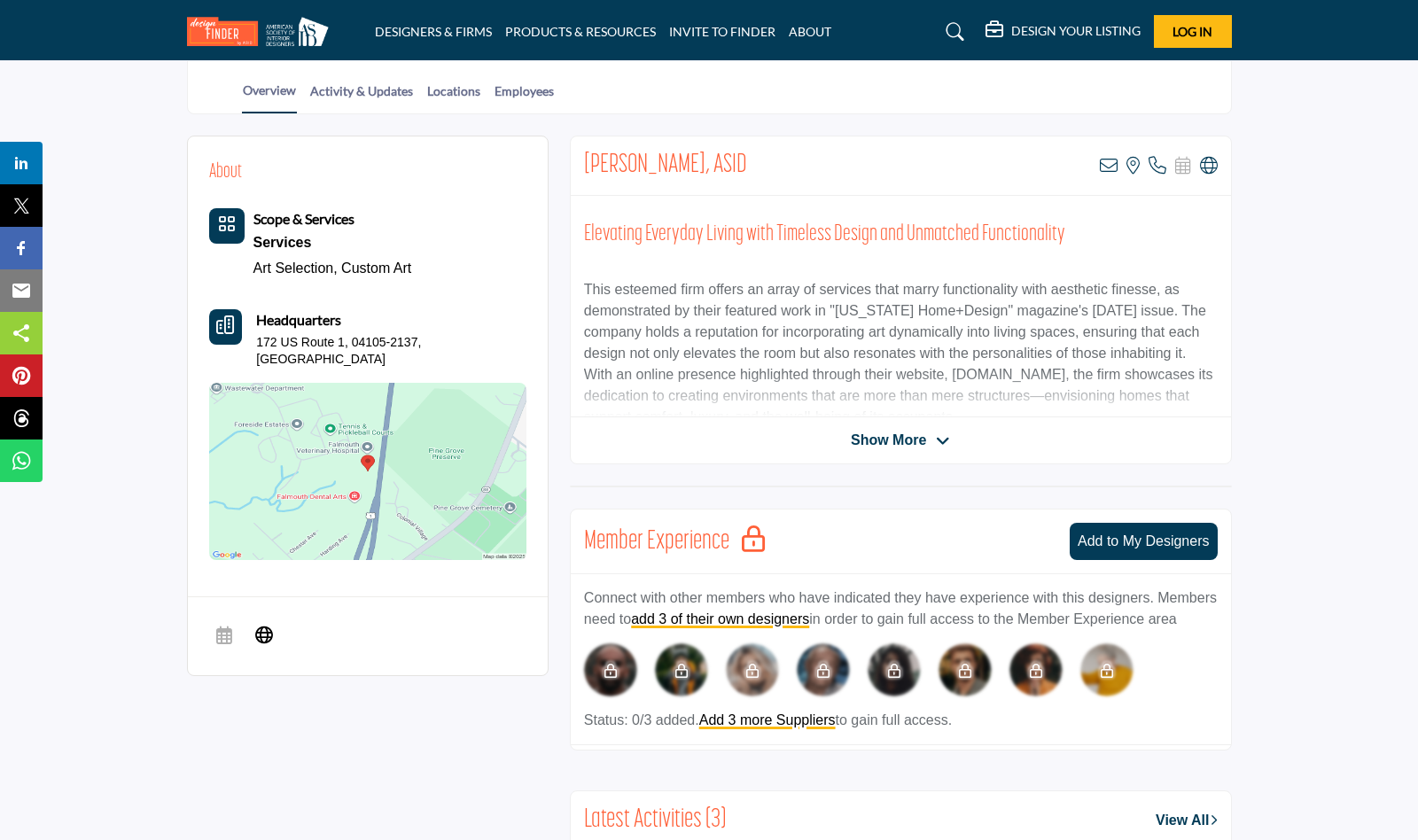
scroll to position [360, 0]
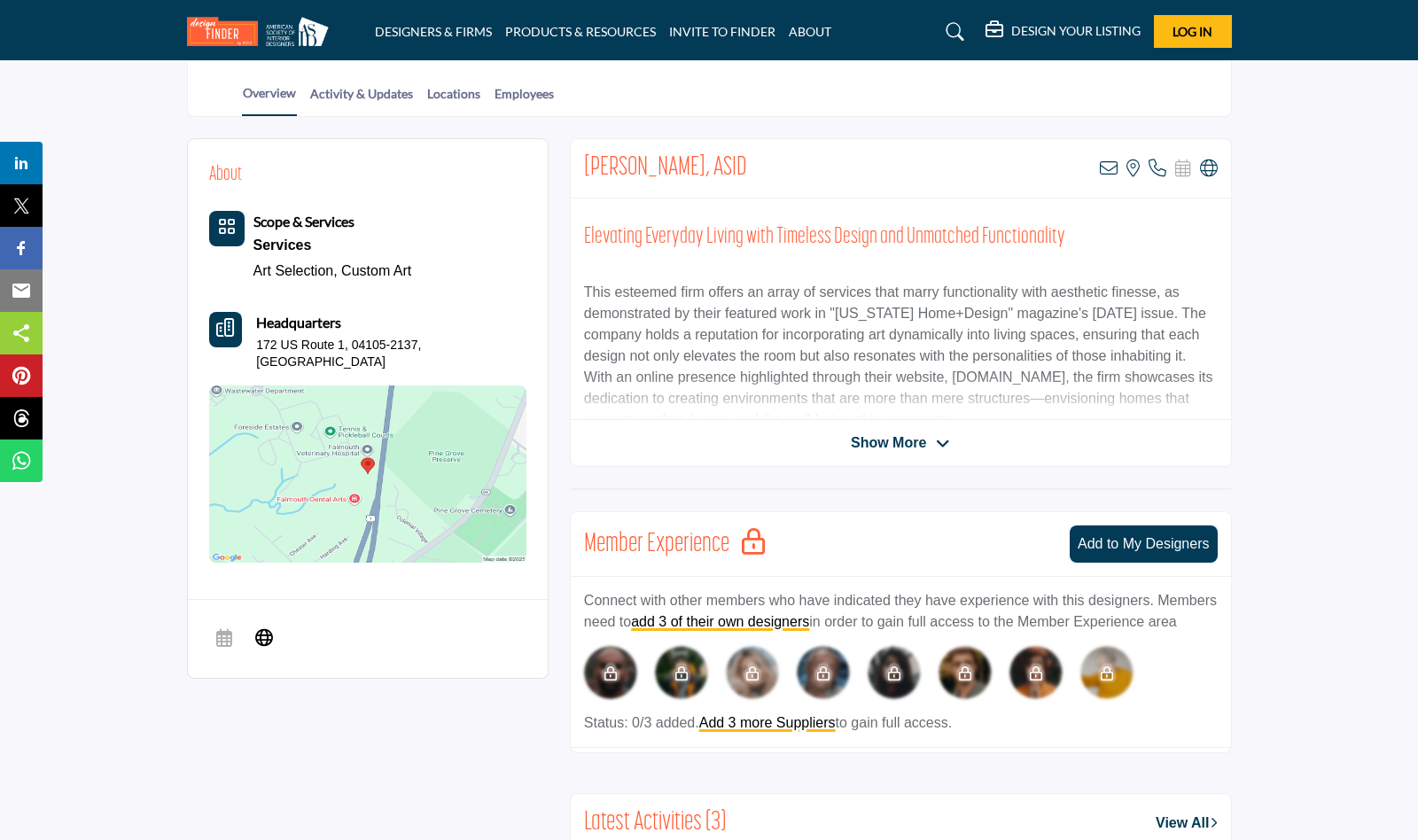
click at [1191, 28] on span "Log In" at bounding box center [1192, 31] width 40 height 15
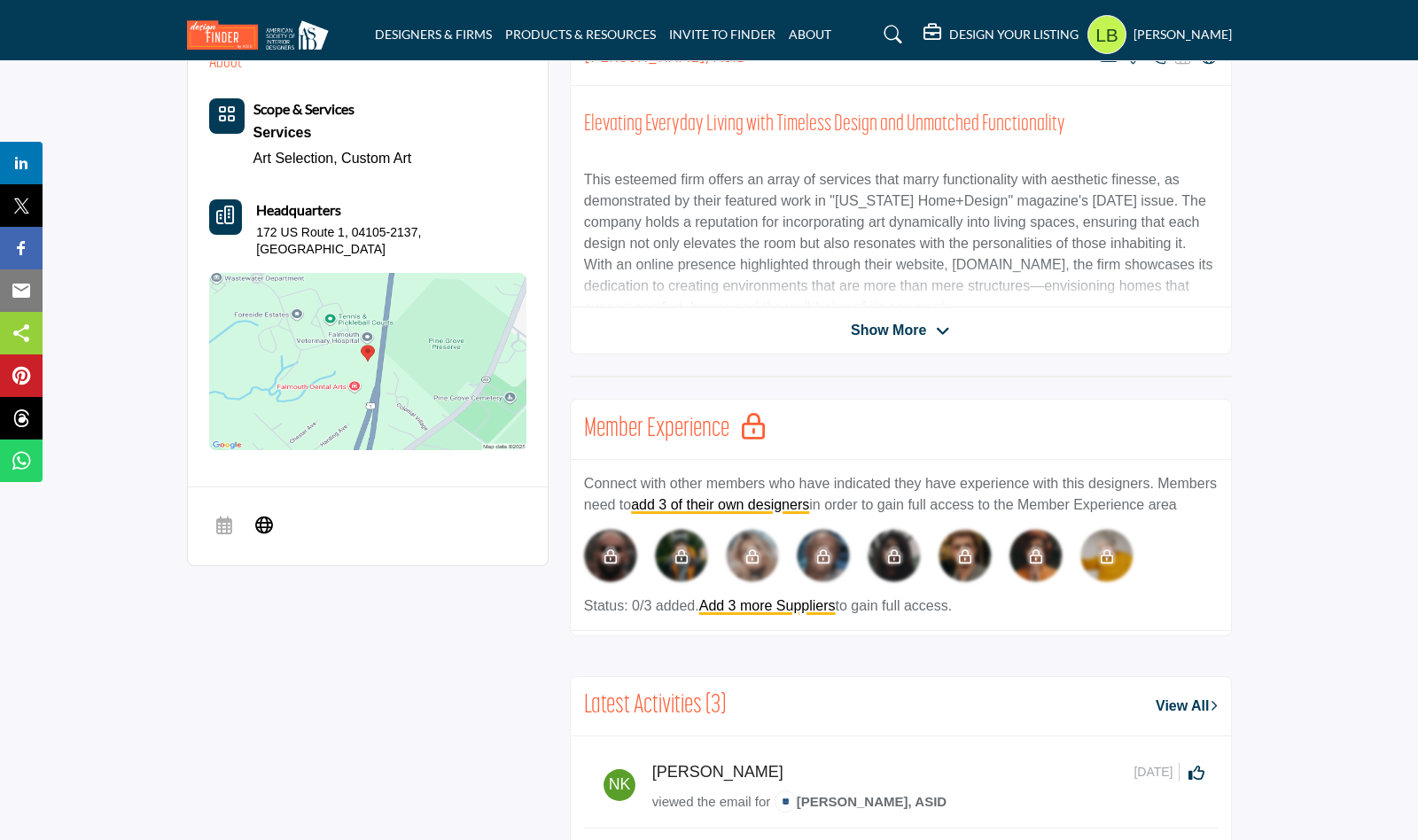
scroll to position [473, 0]
click at [817, 613] on link "Add 3 more Suppliers" at bounding box center [767, 606] width 137 height 15
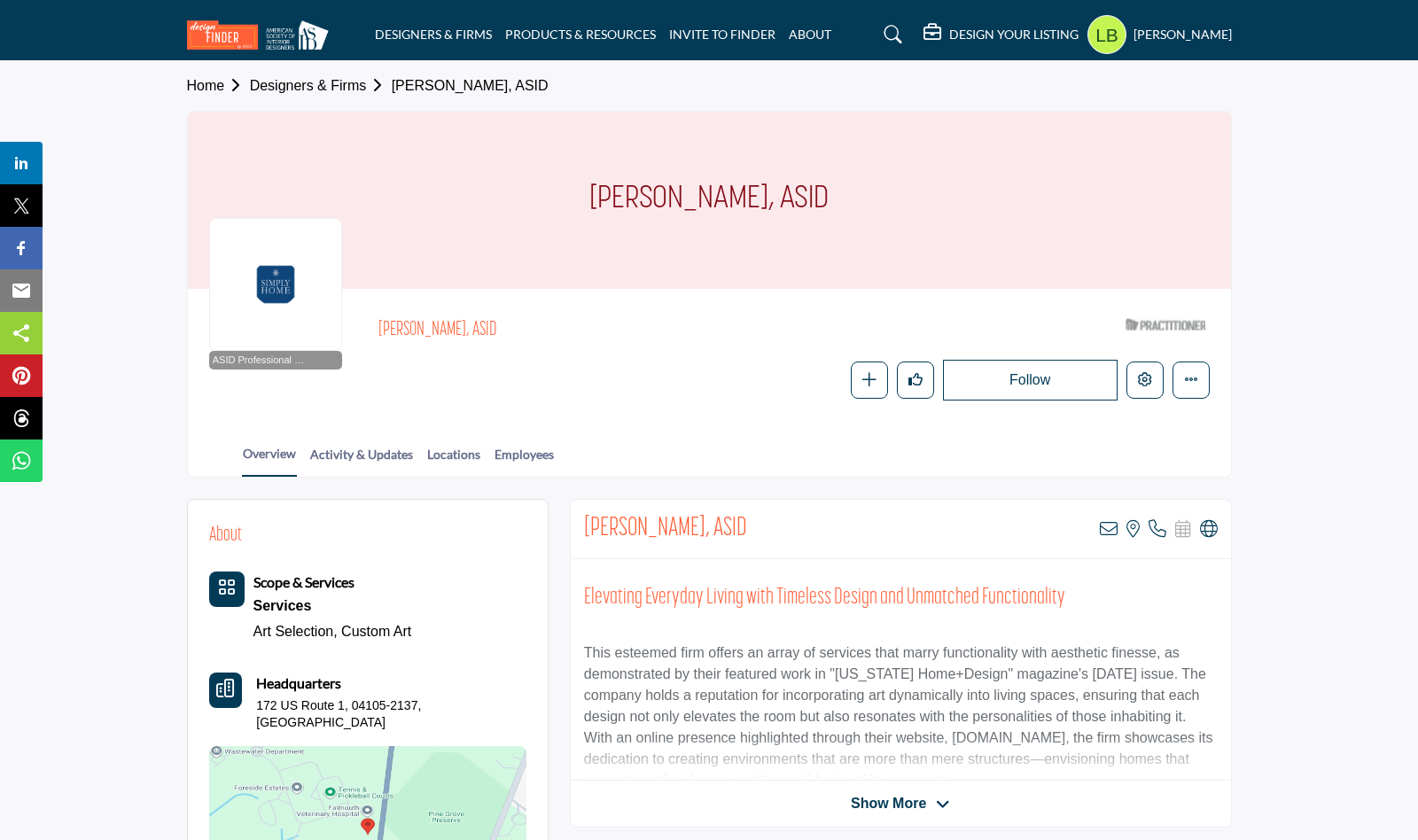
click at [898, 34] on icon at bounding box center [893, 34] width 18 height 18
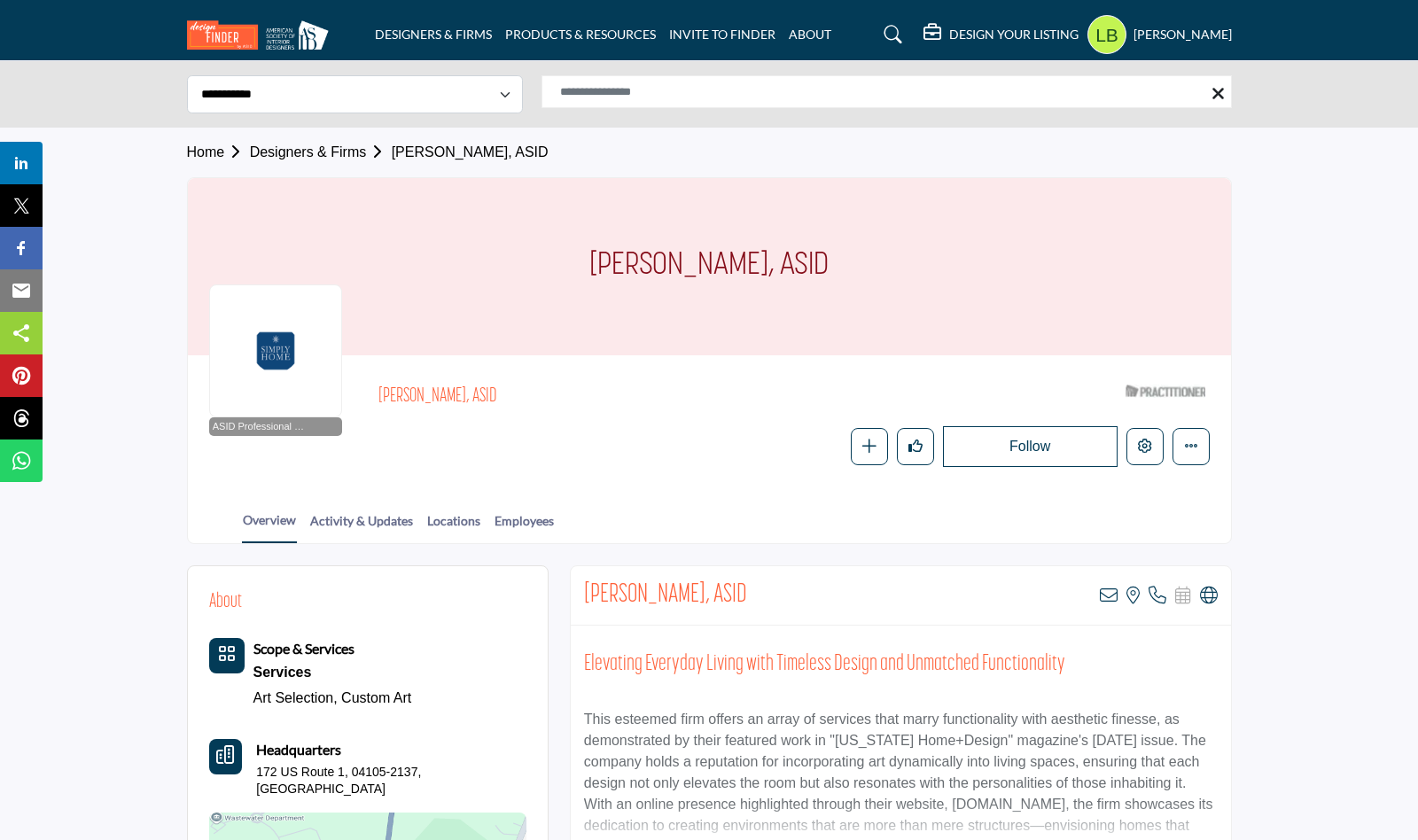
click at [900, 29] on icon at bounding box center [893, 34] width 18 height 18
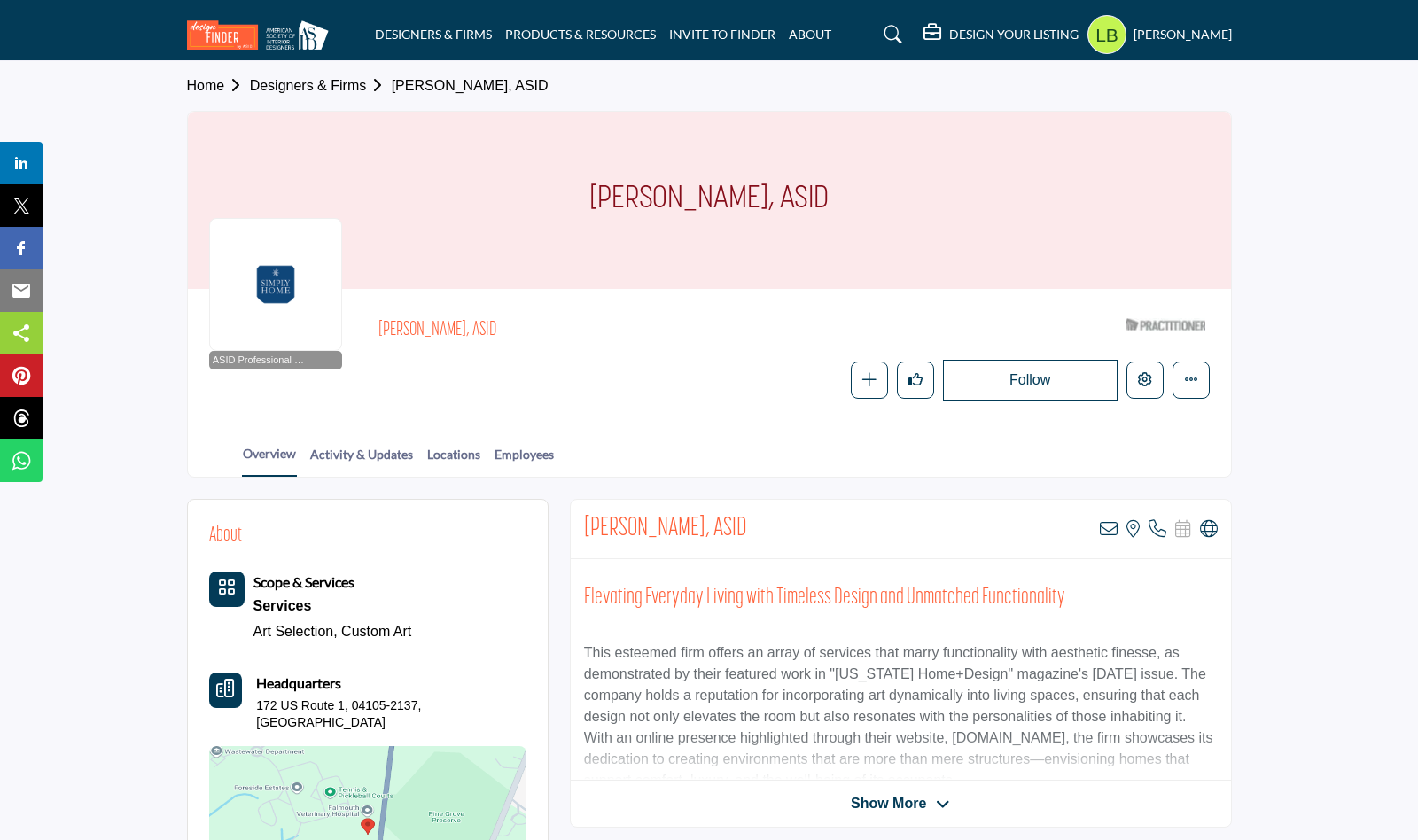
click at [901, 27] on icon at bounding box center [893, 34] width 18 height 18
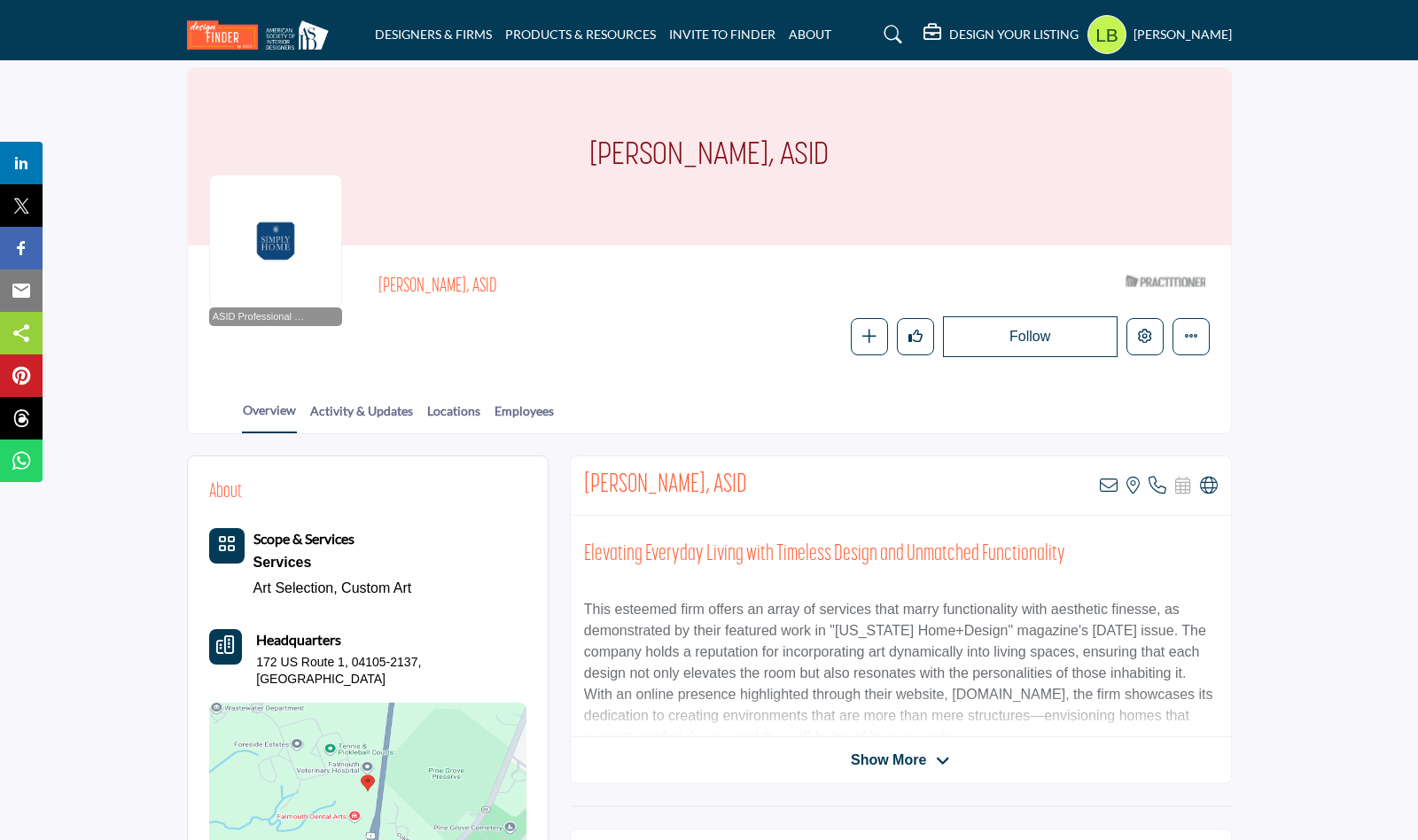
scroll to position [111, 0]
click at [555, 409] on link "Employees" at bounding box center [524, 415] width 61 height 31
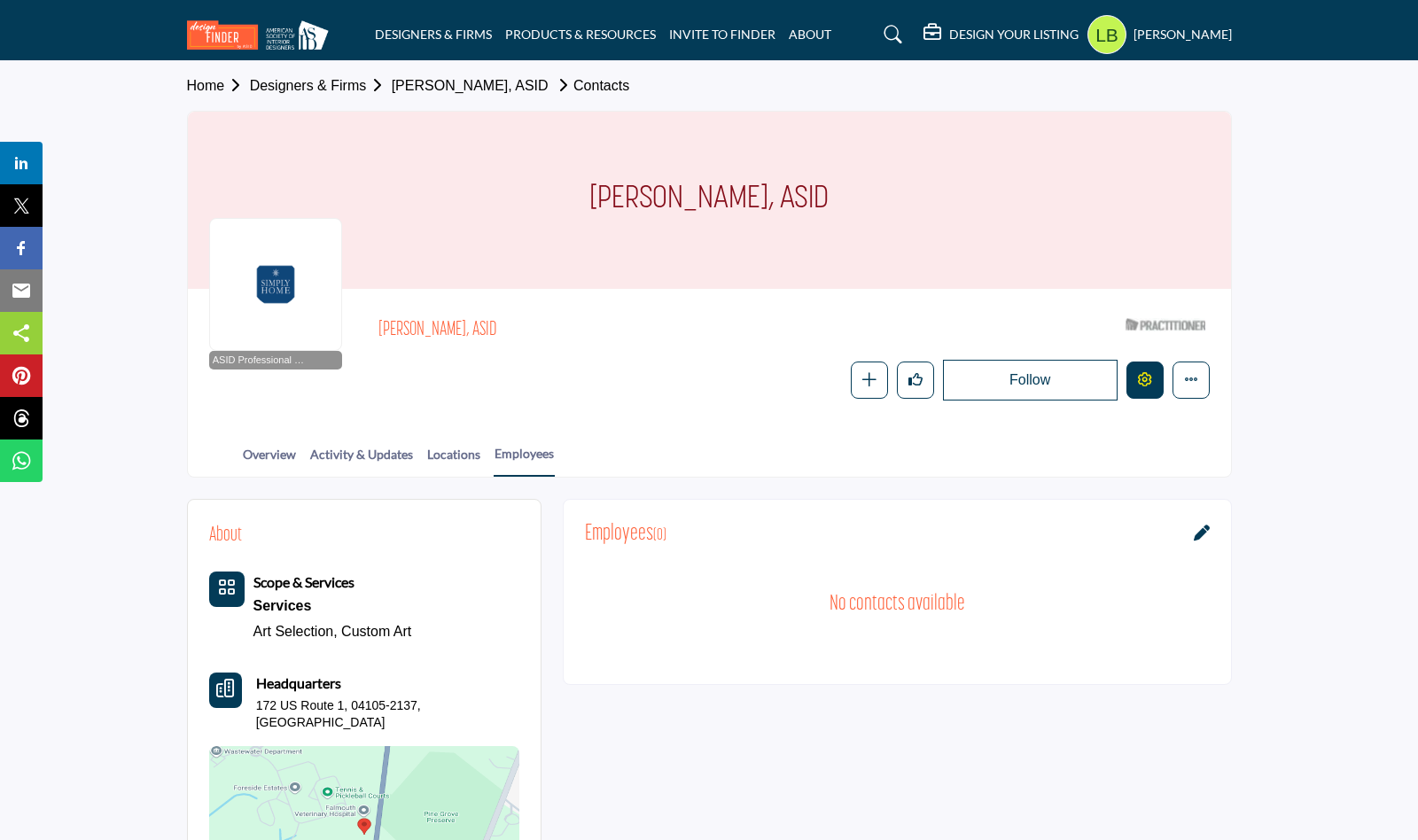
click at [1144, 374] on icon "Edit company" at bounding box center [1145, 378] width 14 height 14
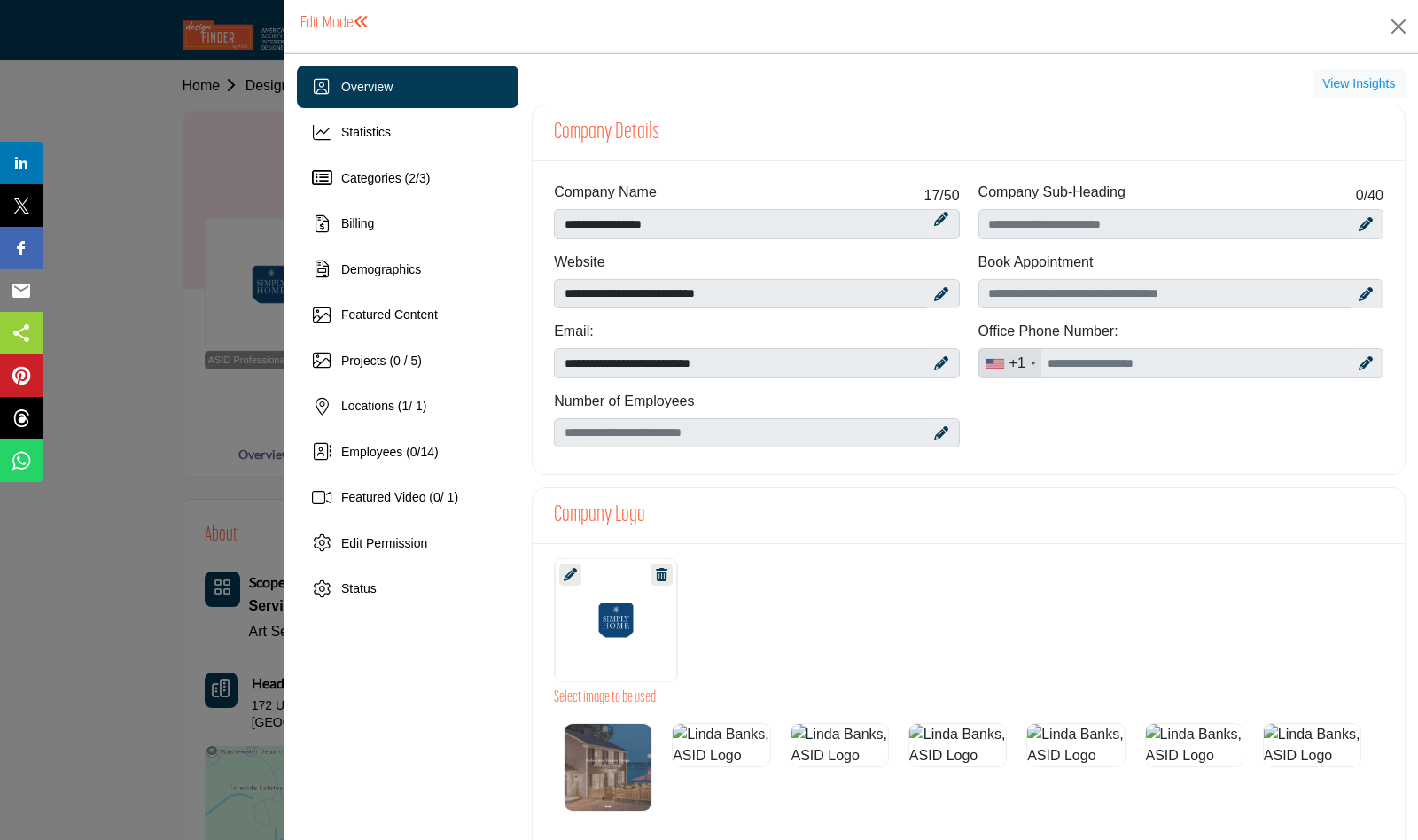
click at [1195, 375] on div at bounding box center [709, 420] width 1418 height 840
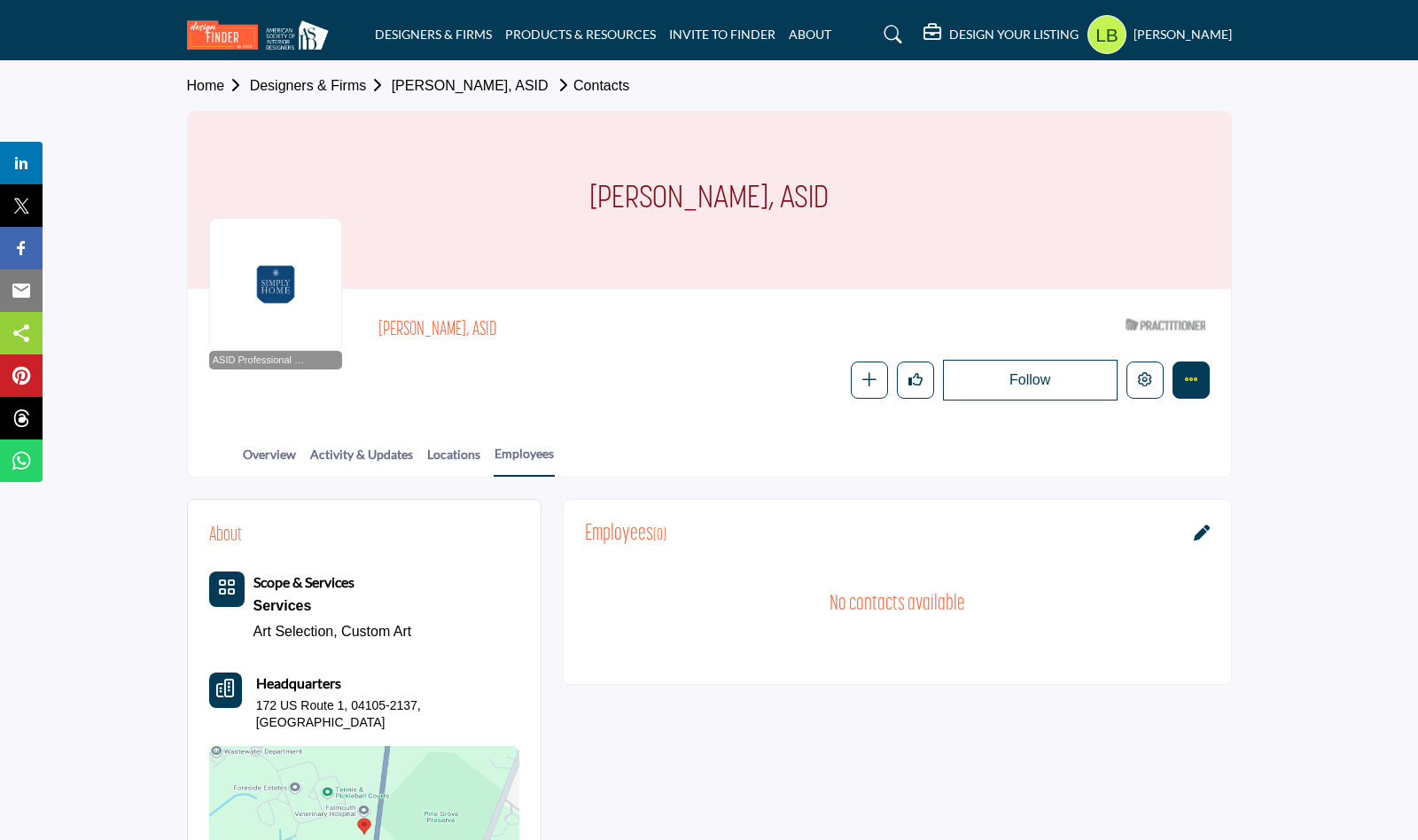
click at [1189, 375] on icon "More details" at bounding box center [1190, 378] width 14 height 14
click at [1190, 377] on icon "More details" at bounding box center [1190, 378] width 14 height 14
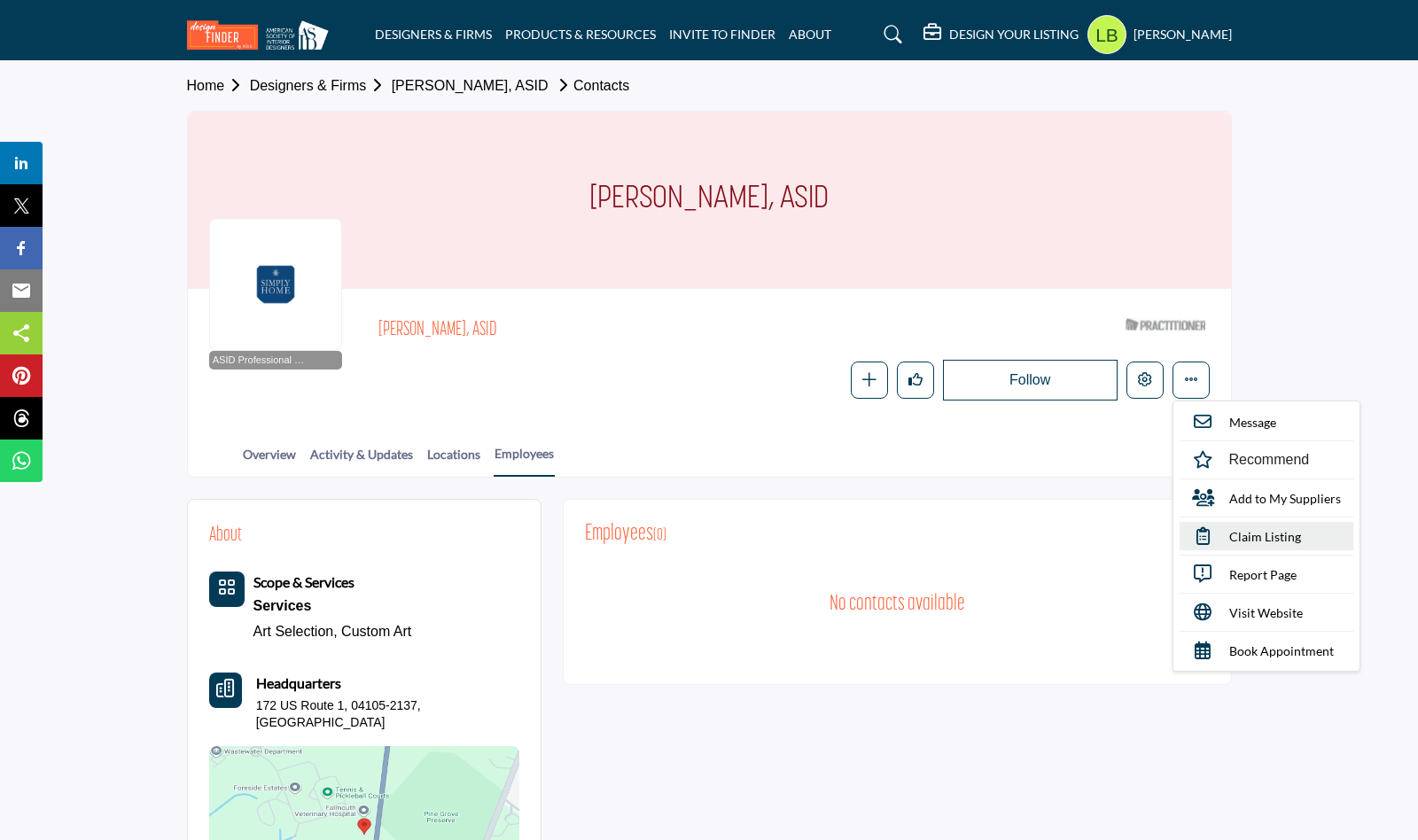
click at [1250, 527] on span "Claim Listing" at bounding box center [1265, 537] width 72 height 19
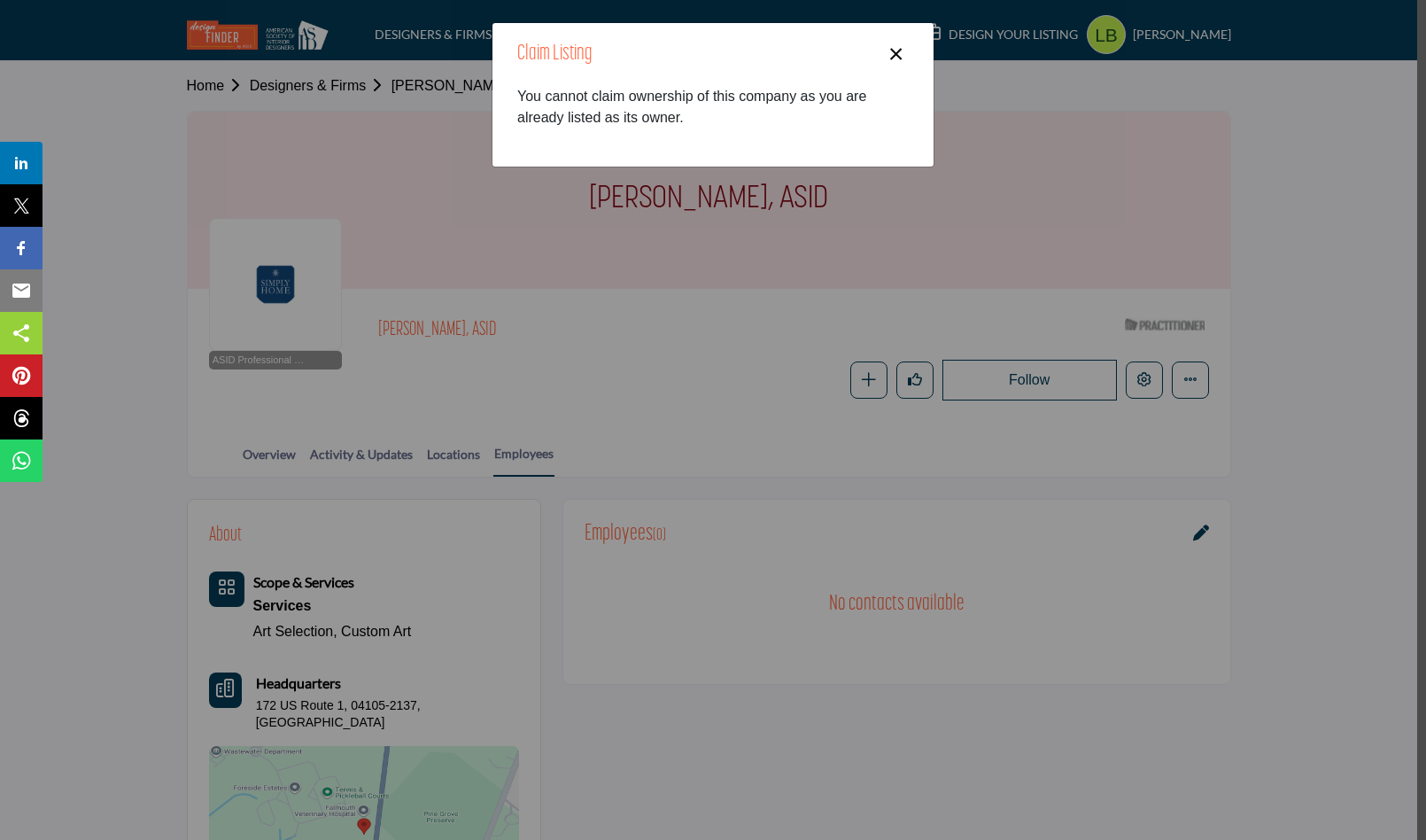
click at [897, 48] on button "×" at bounding box center [896, 52] width 26 height 34
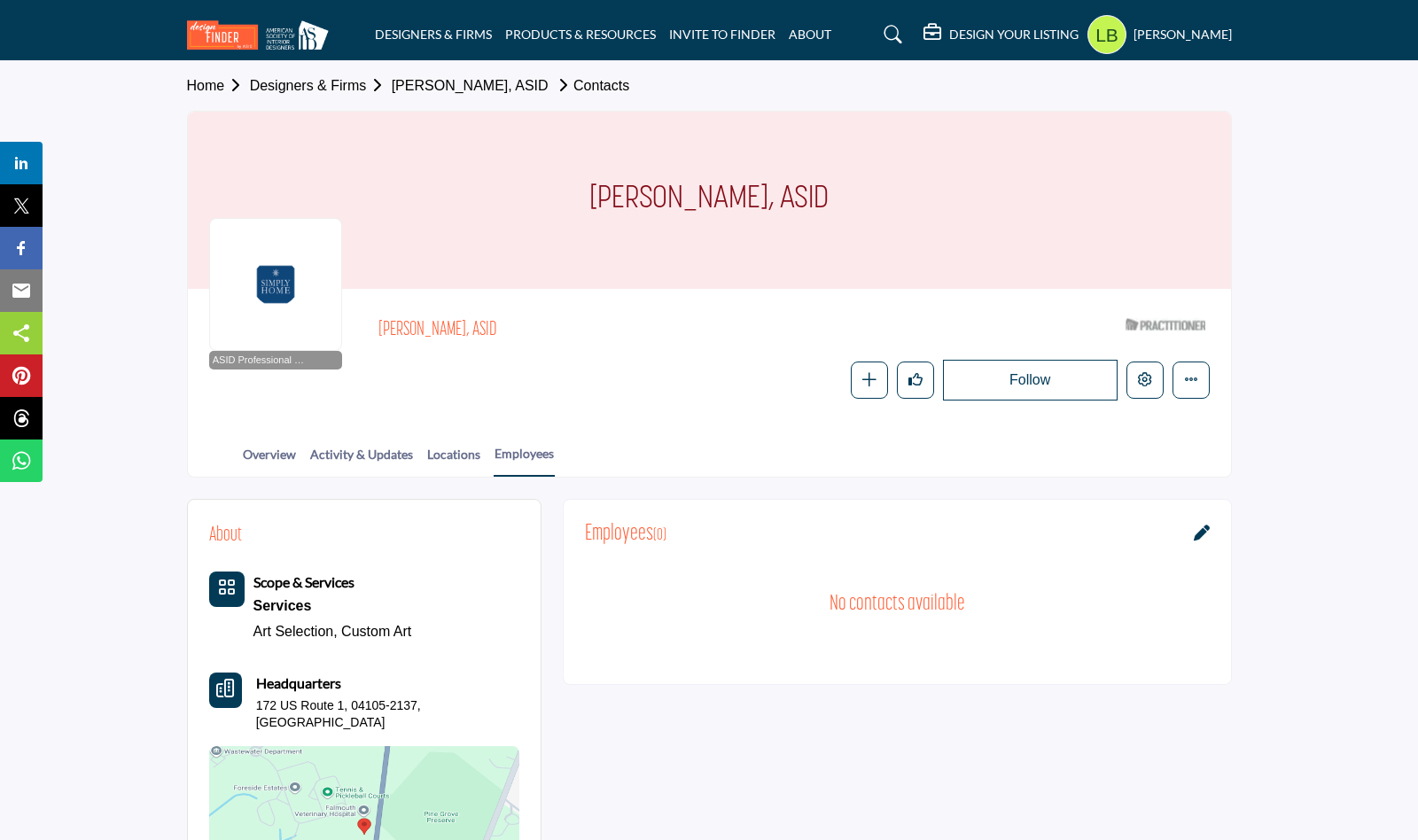
click at [985, 30] on h5 "DESIGN YOUR LISTING" at bounding box center [1014, 34] width 129 height 16
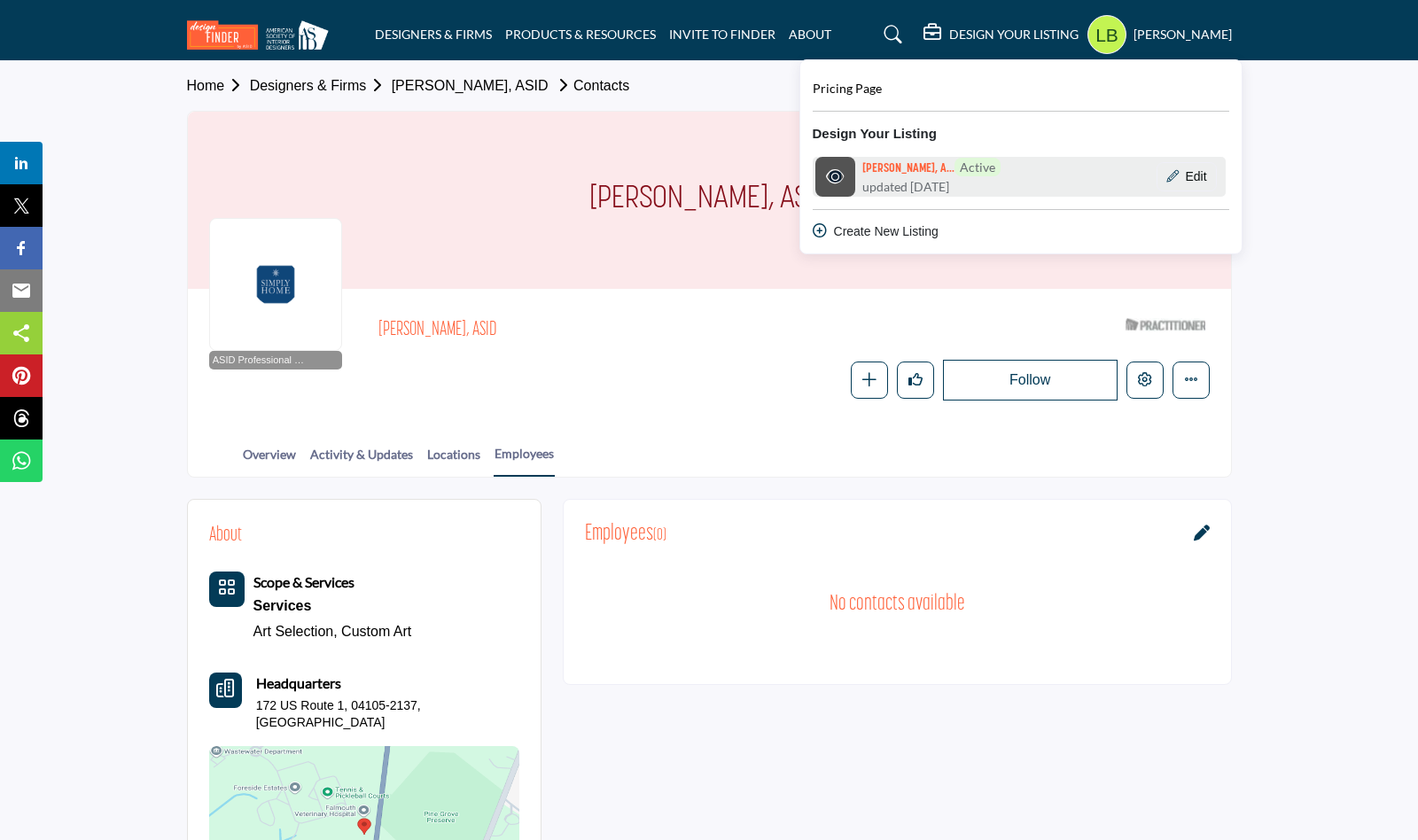
click at [849, 168] on img at bounding box center [836, 176] width 40 height 40
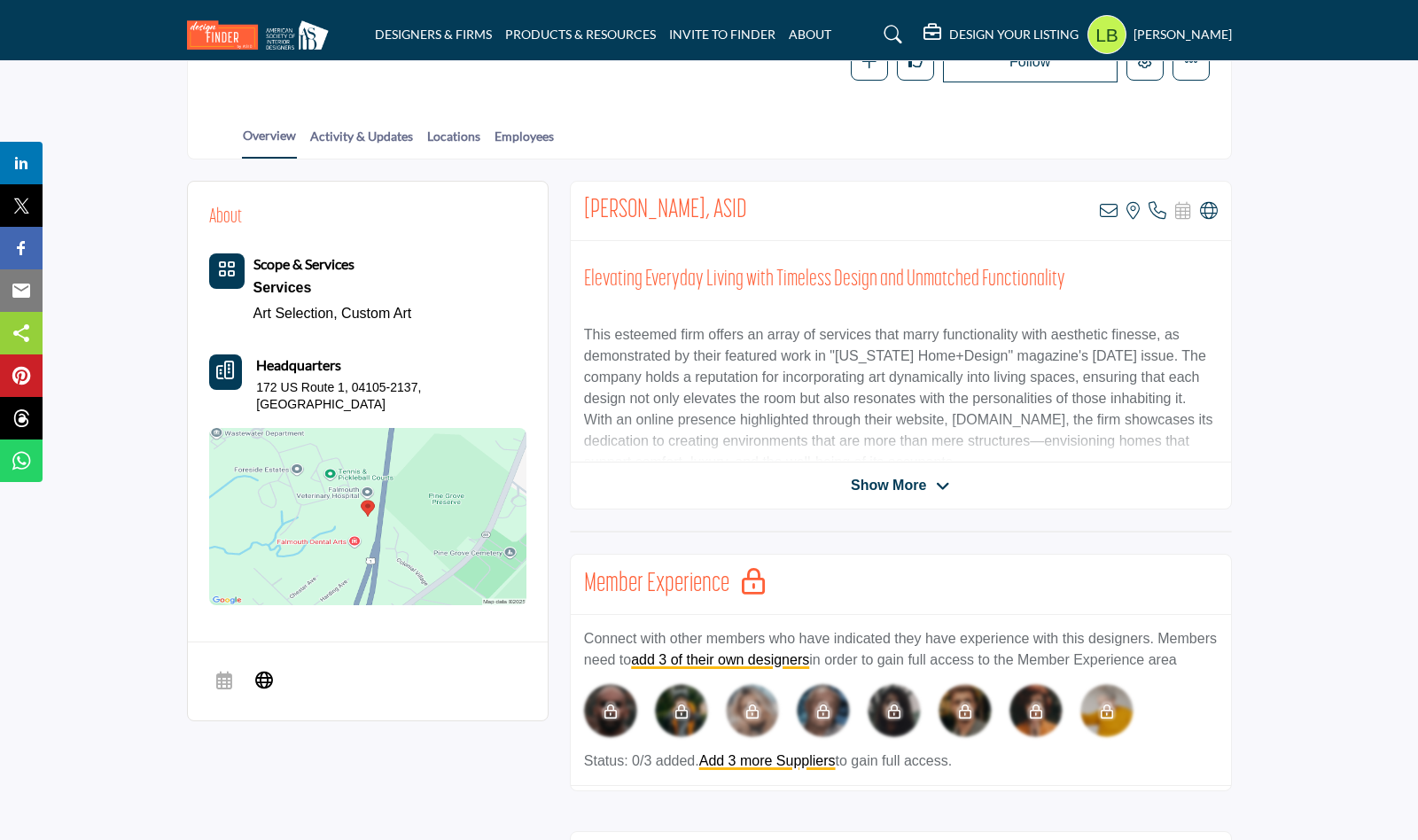
scroll to position [338, 0]
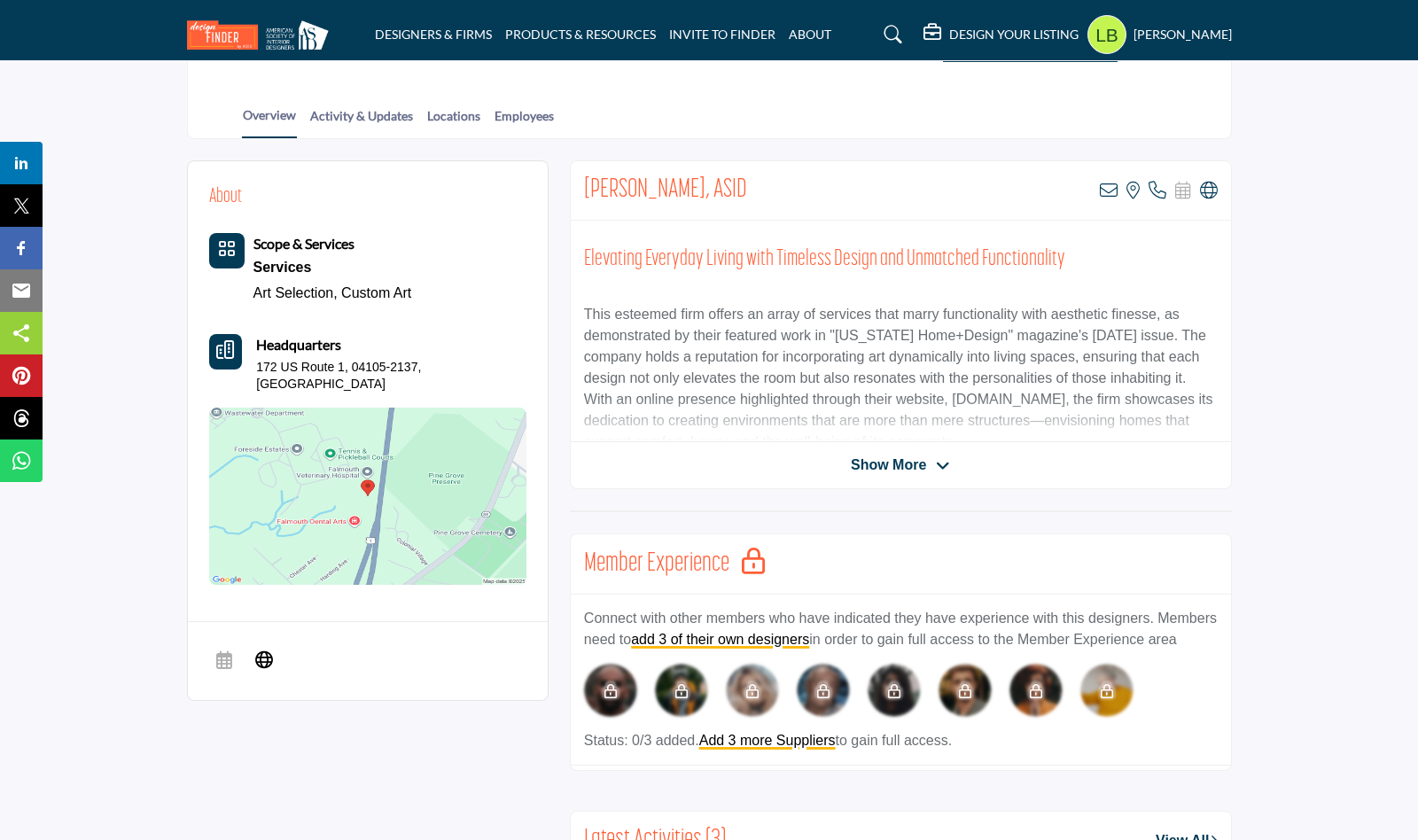
click at [925, 461] on span "Show More" at bounding box center [888, 465] width 75 height 21
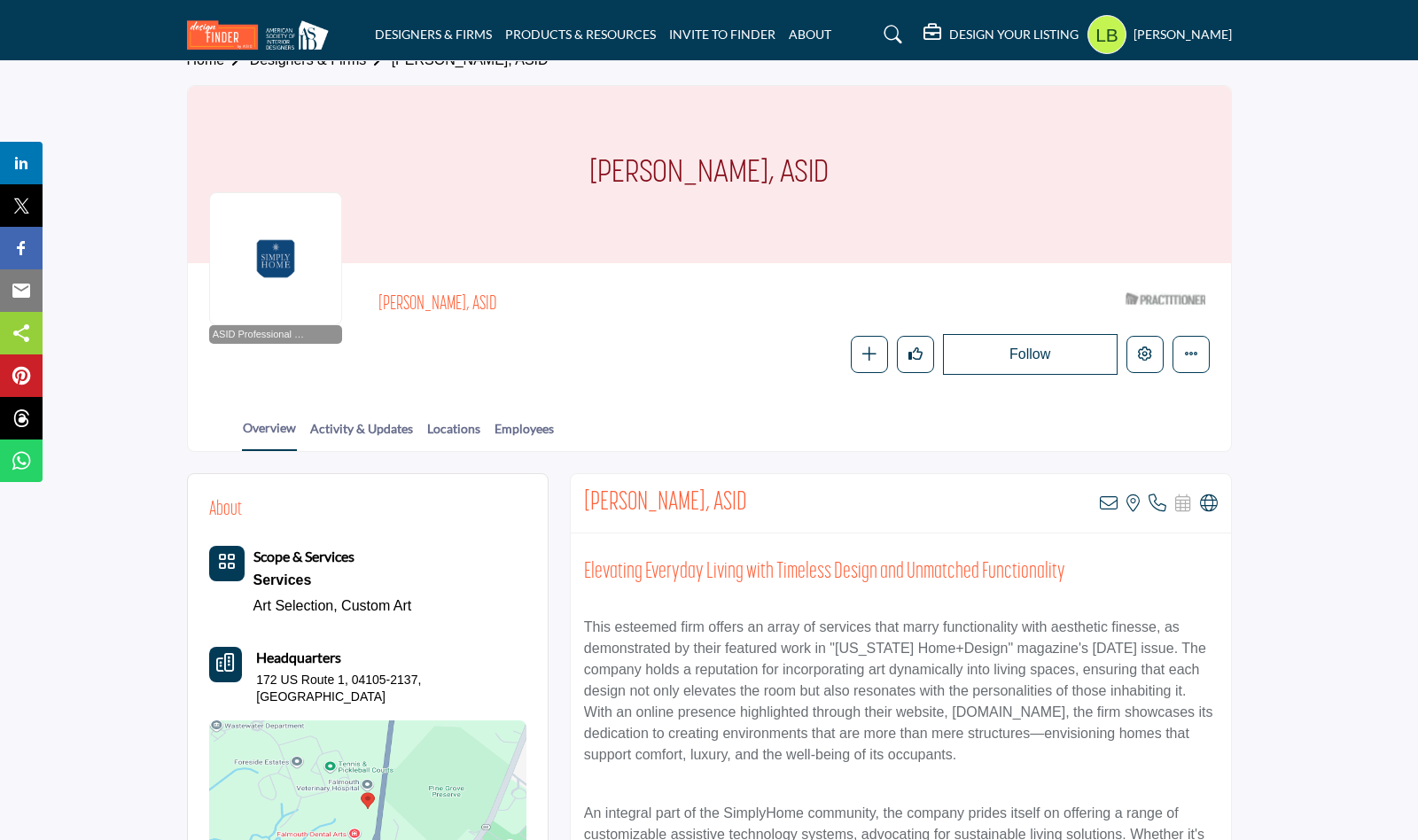
scroll to position [43, 0]
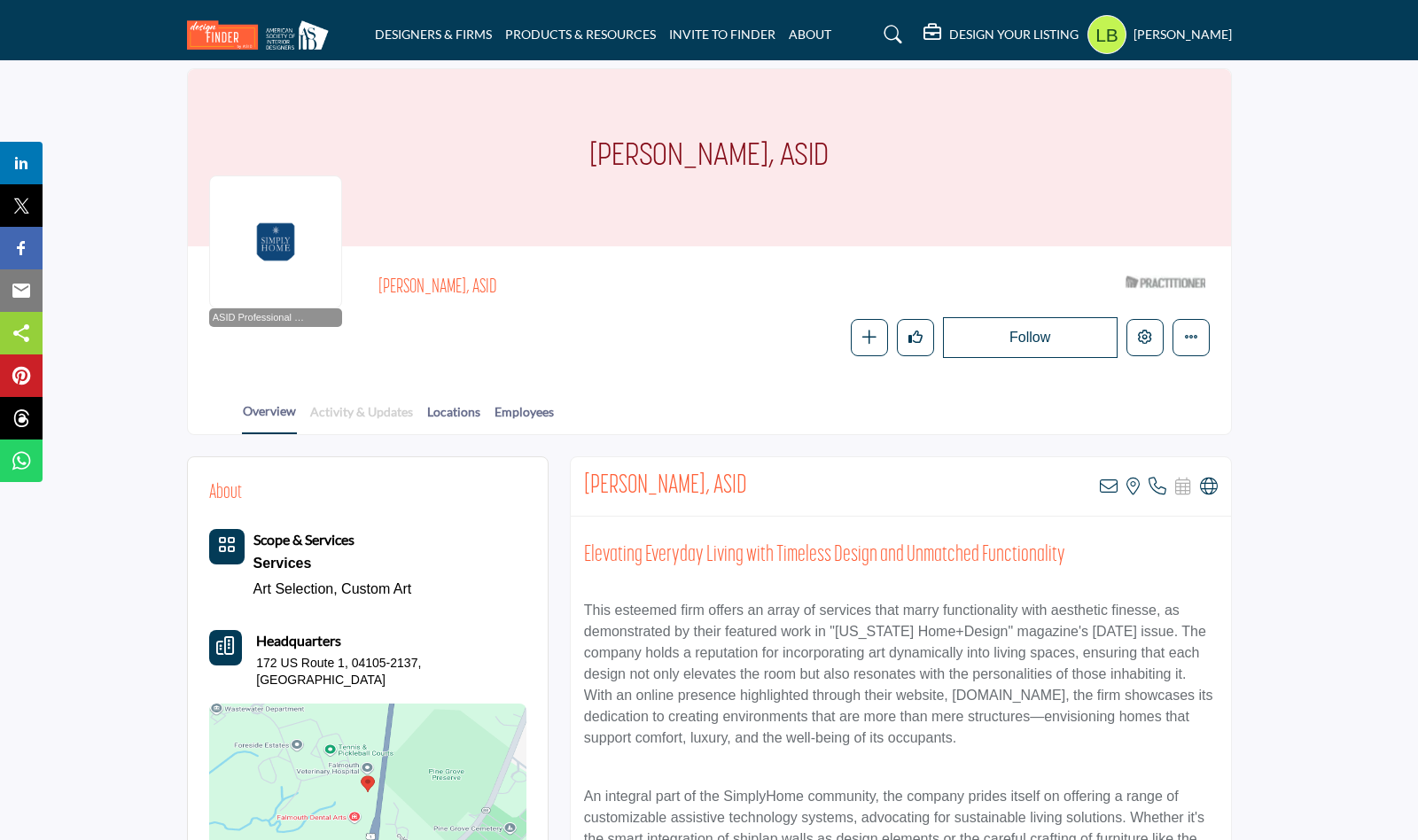
click at [393, 407] on link "Activity & Updates" at bounding box center [361, 417] width 104 height 31
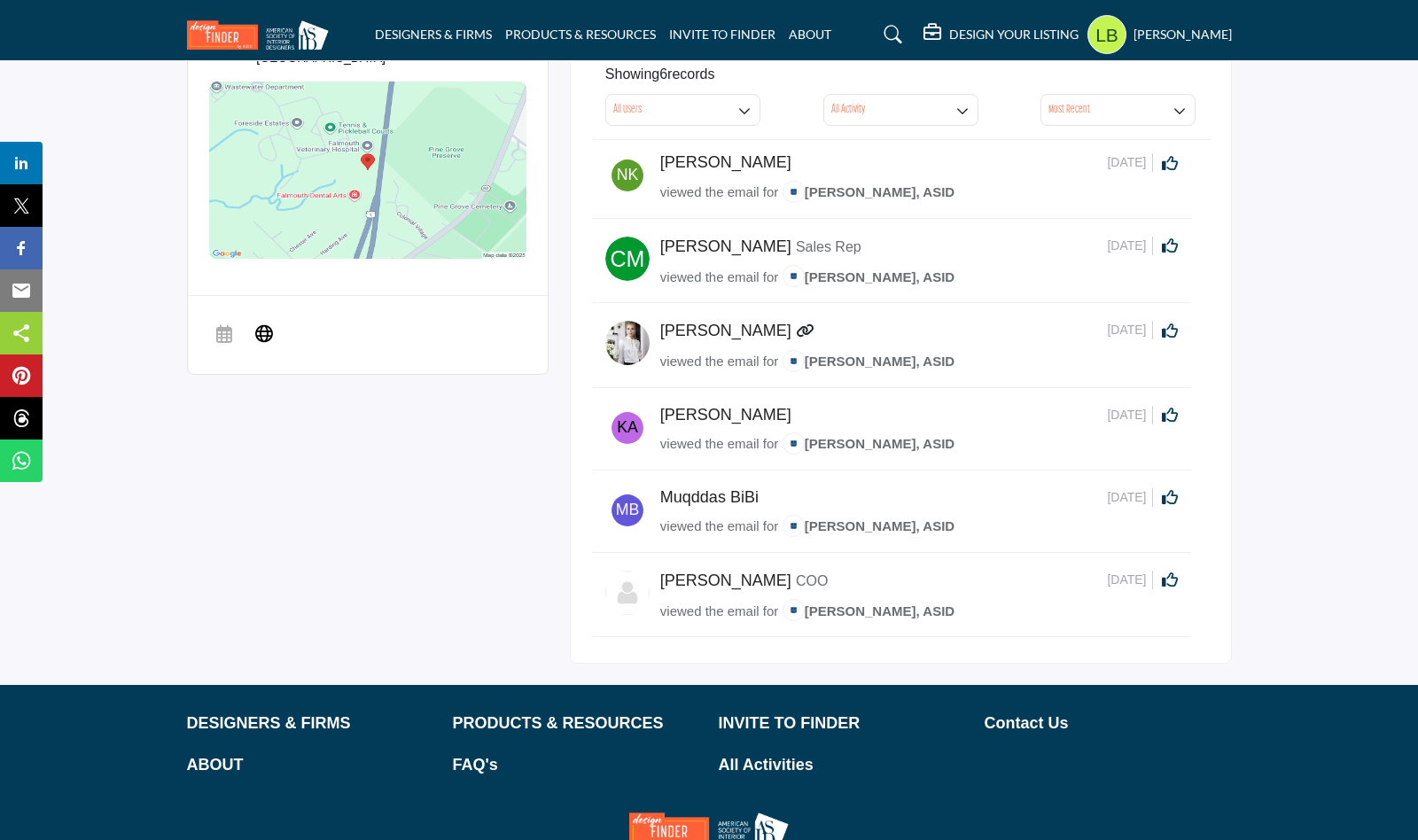
scroll to position [657, 0]
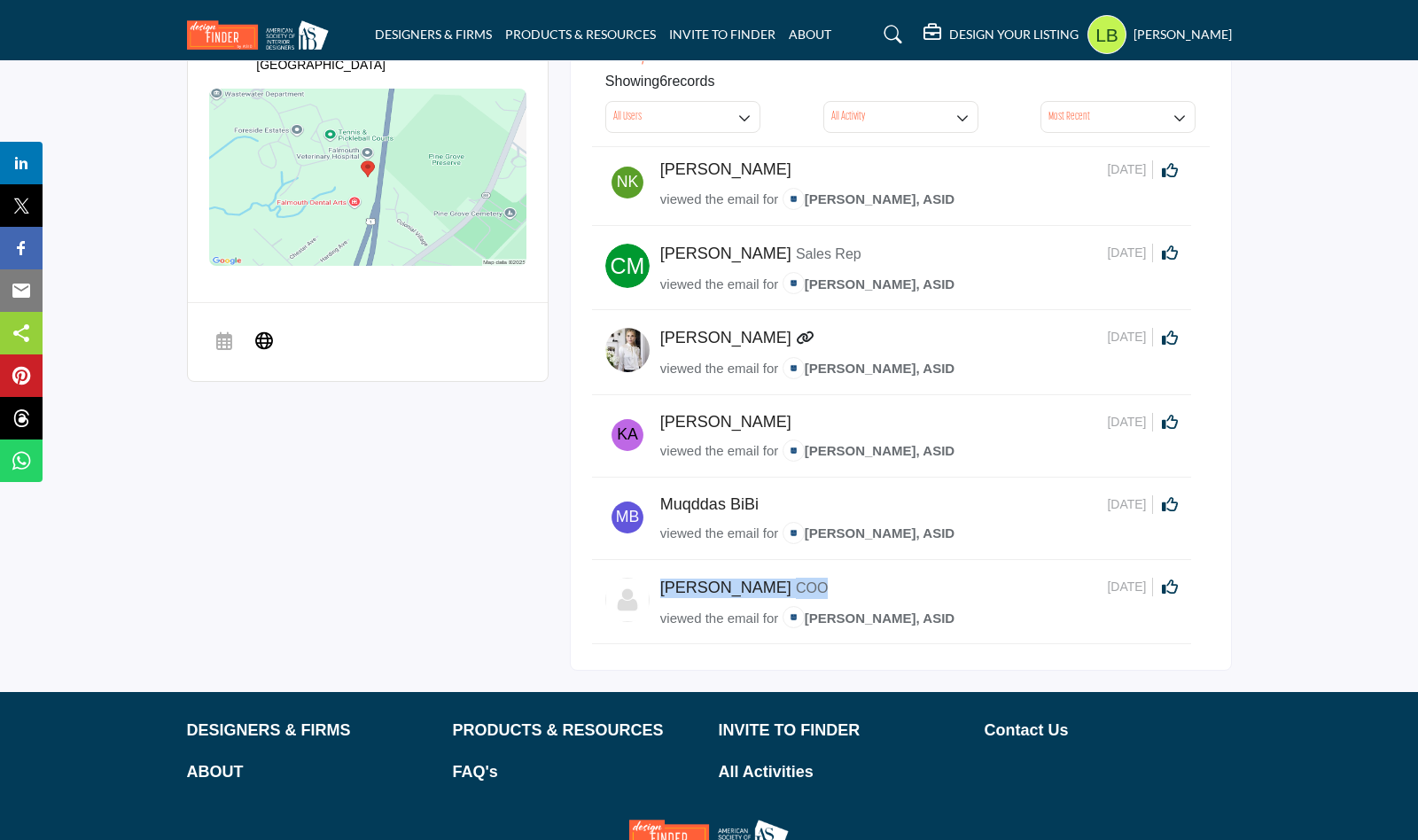
drag, startPoint x: 662, startPoint y: 588, endPoint x: 860, endPoint y: 587, distance: 198.0
click at [860, 587] on div "[PERSON_NAME] COO" at bounding box center [884, 588] width 448 height 21
copy div "[PERSON_NAME] COO"
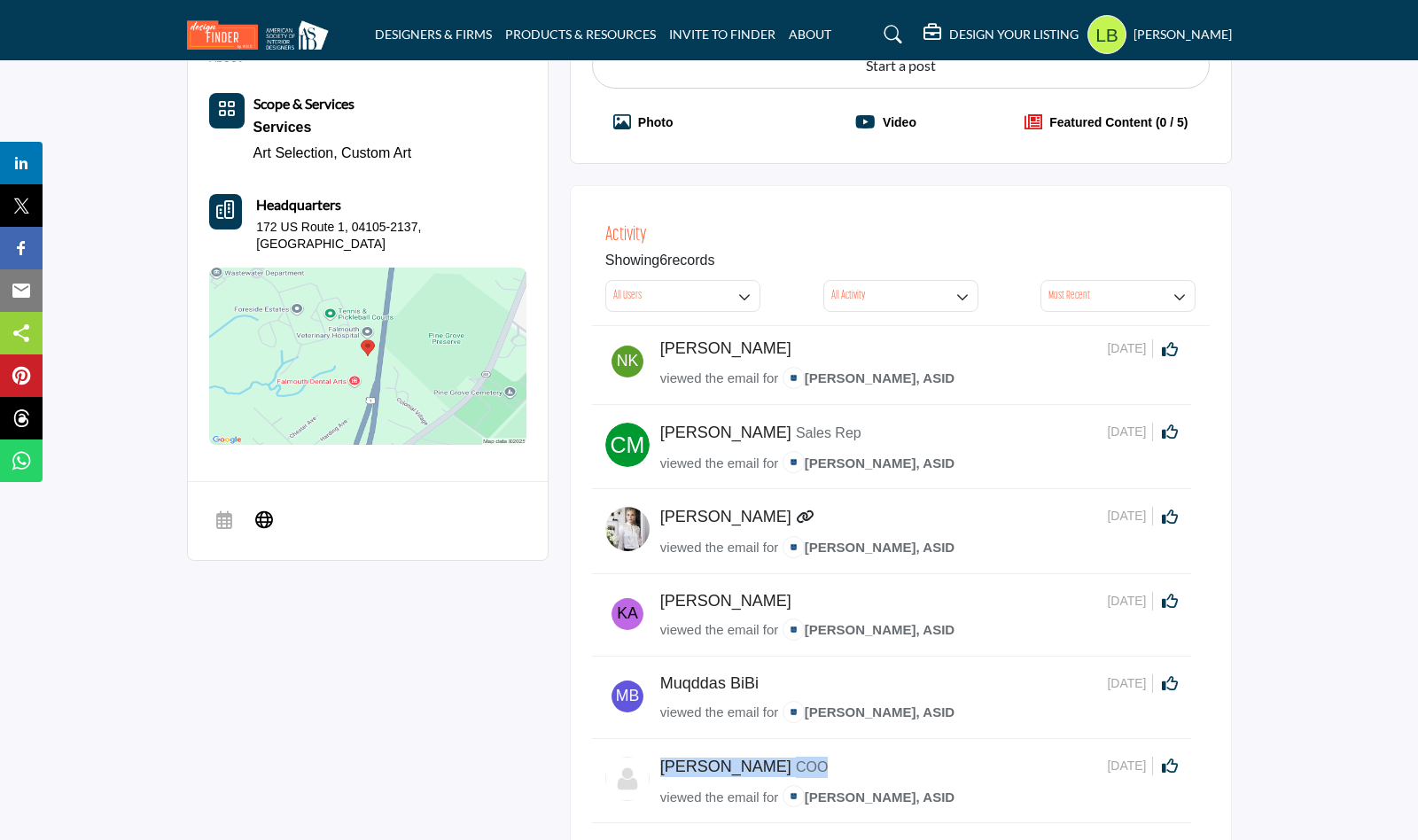
scroll to position [456, 0]
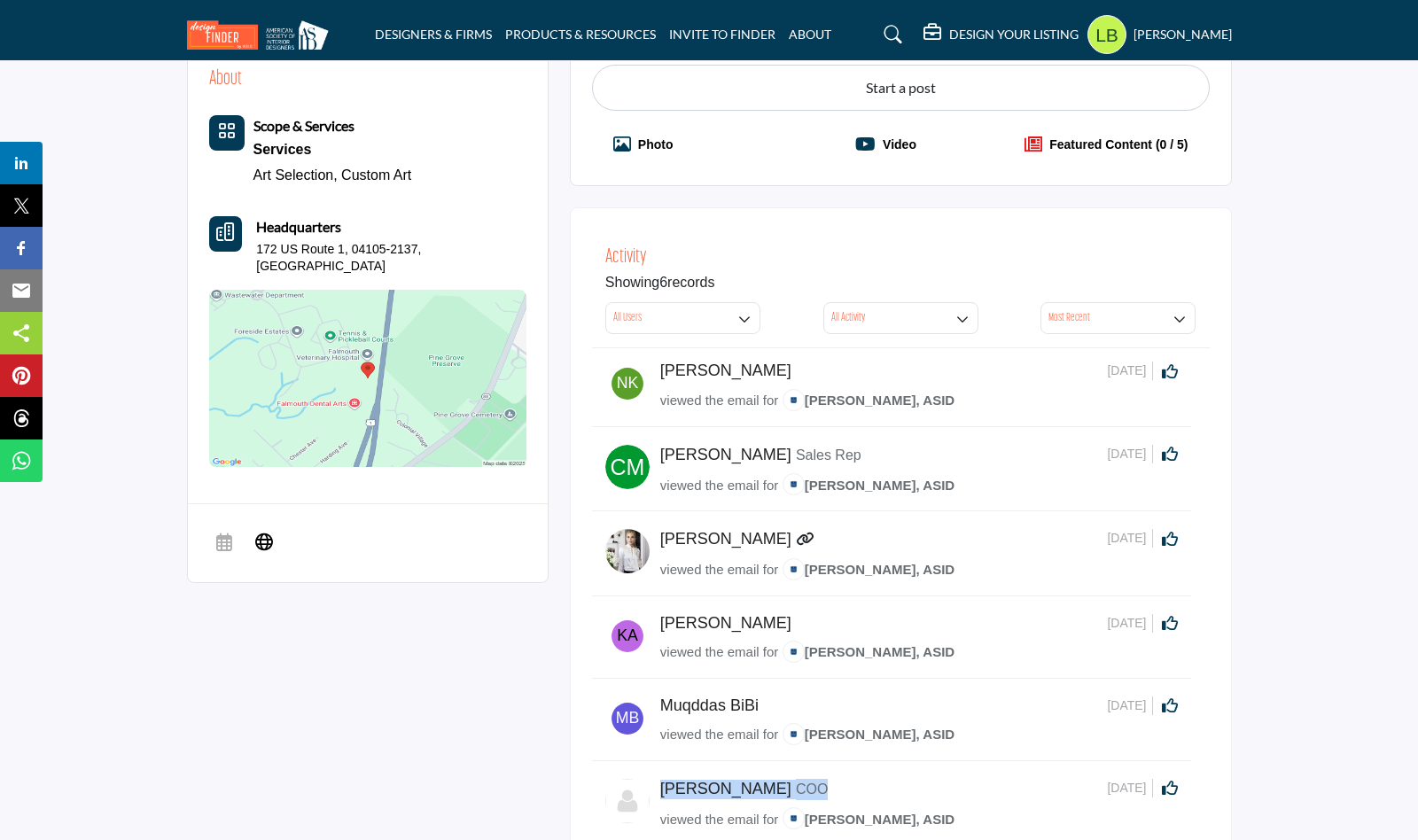
click at [796, 539] on icon at bounding box center [804, 539] width 18 height 14
